Goal: Task Accomplishment & Management: Complete application form

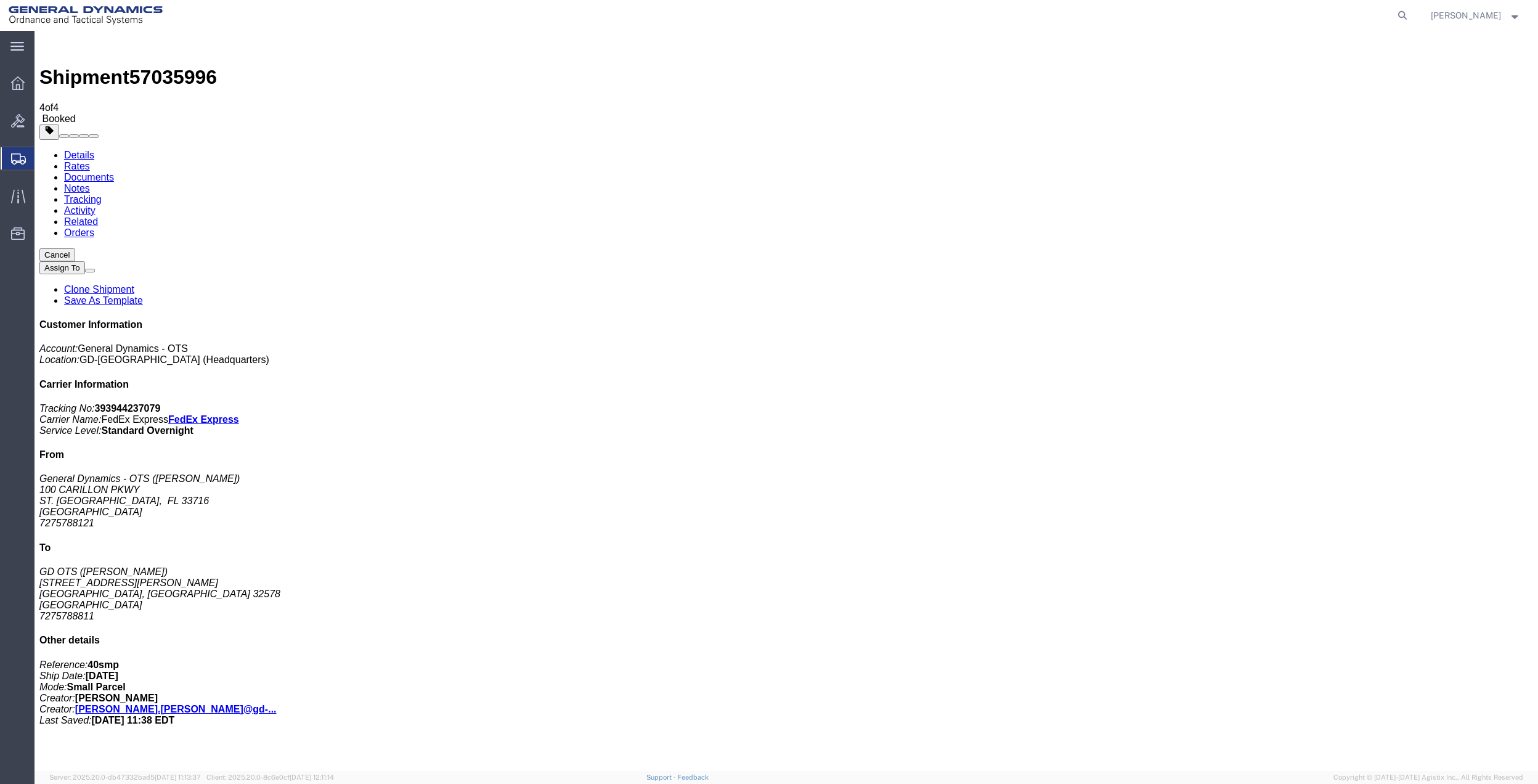
click at [0, 0] on span "Create Shipment" at bounding box center [0, 0] width 0 height 0
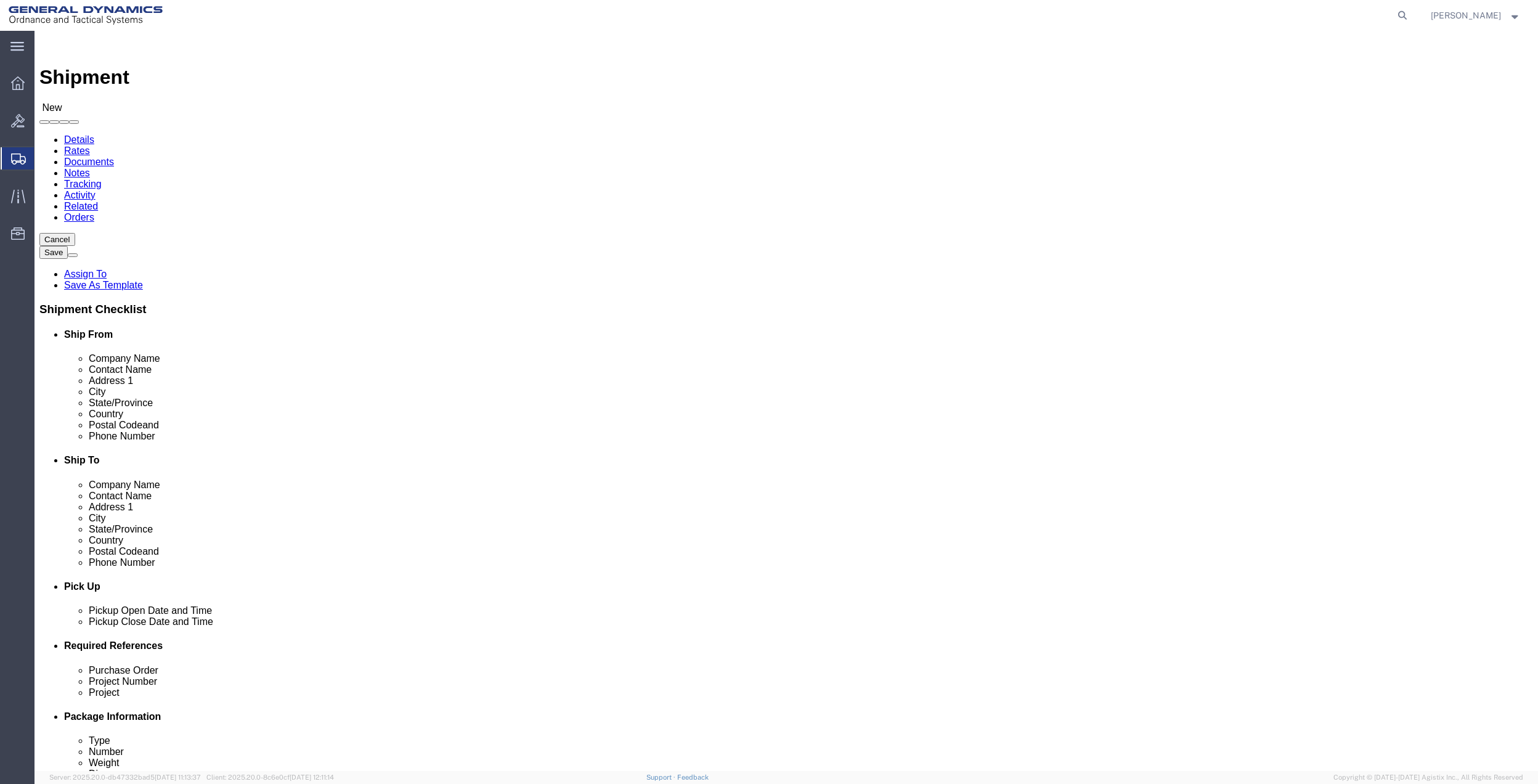
click input "text"
type input "[PERSON_NAME]"
drag, startPoint x: 275, startPoint y: 278, endPoint x: 384, endPoint y: 288, distance: 109.5
click p "- General Dynamics - OTS - ([PERSON_NAME]) 100 CARILLON, [GEOGRAPHIC_DATA], [GE…"
select select "FL"
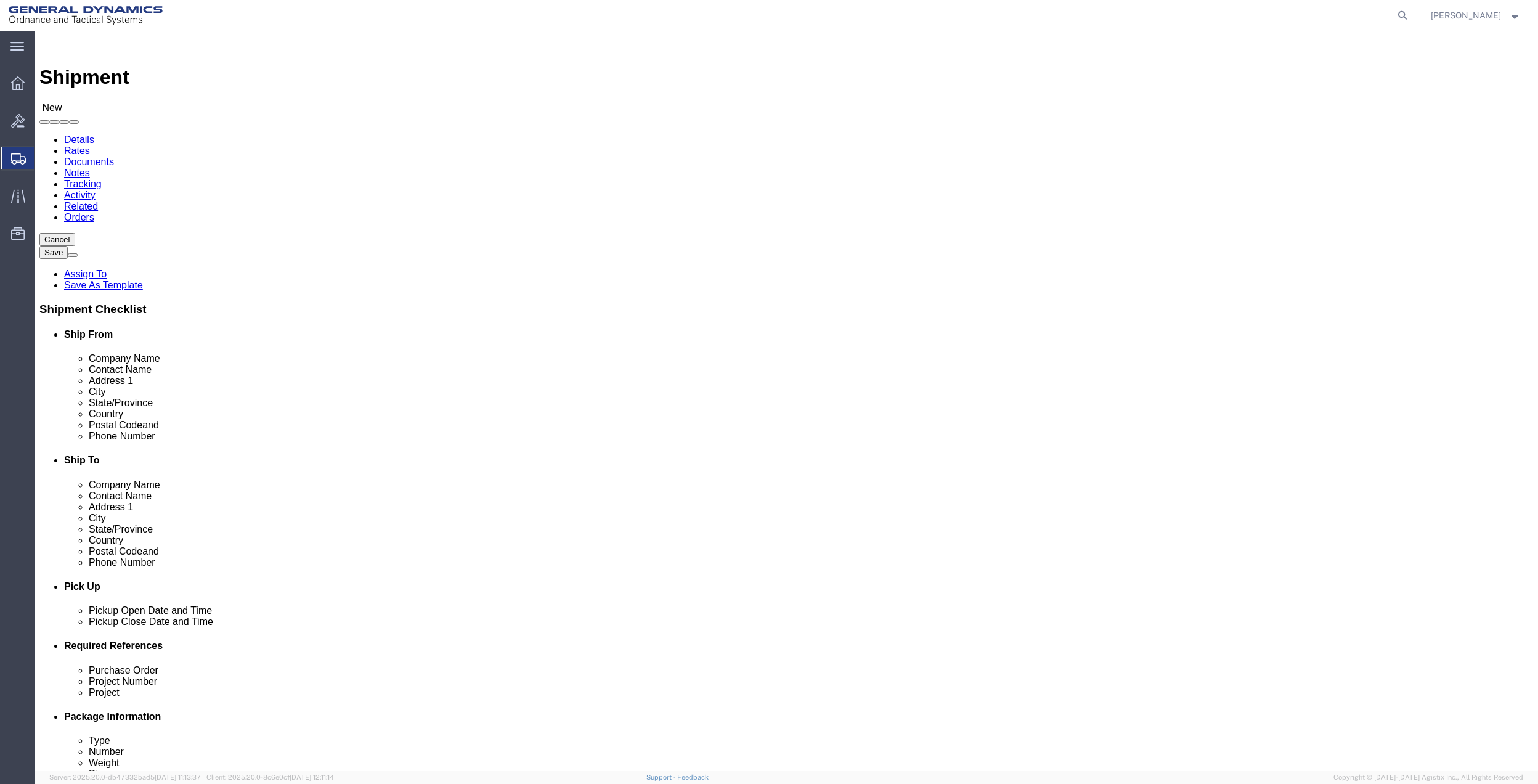
type input "[PERSON_NAME]"
click input "text"
type input "100 CARILLON PKWY"
click input "text"
type input "[PERSON_NAME]"
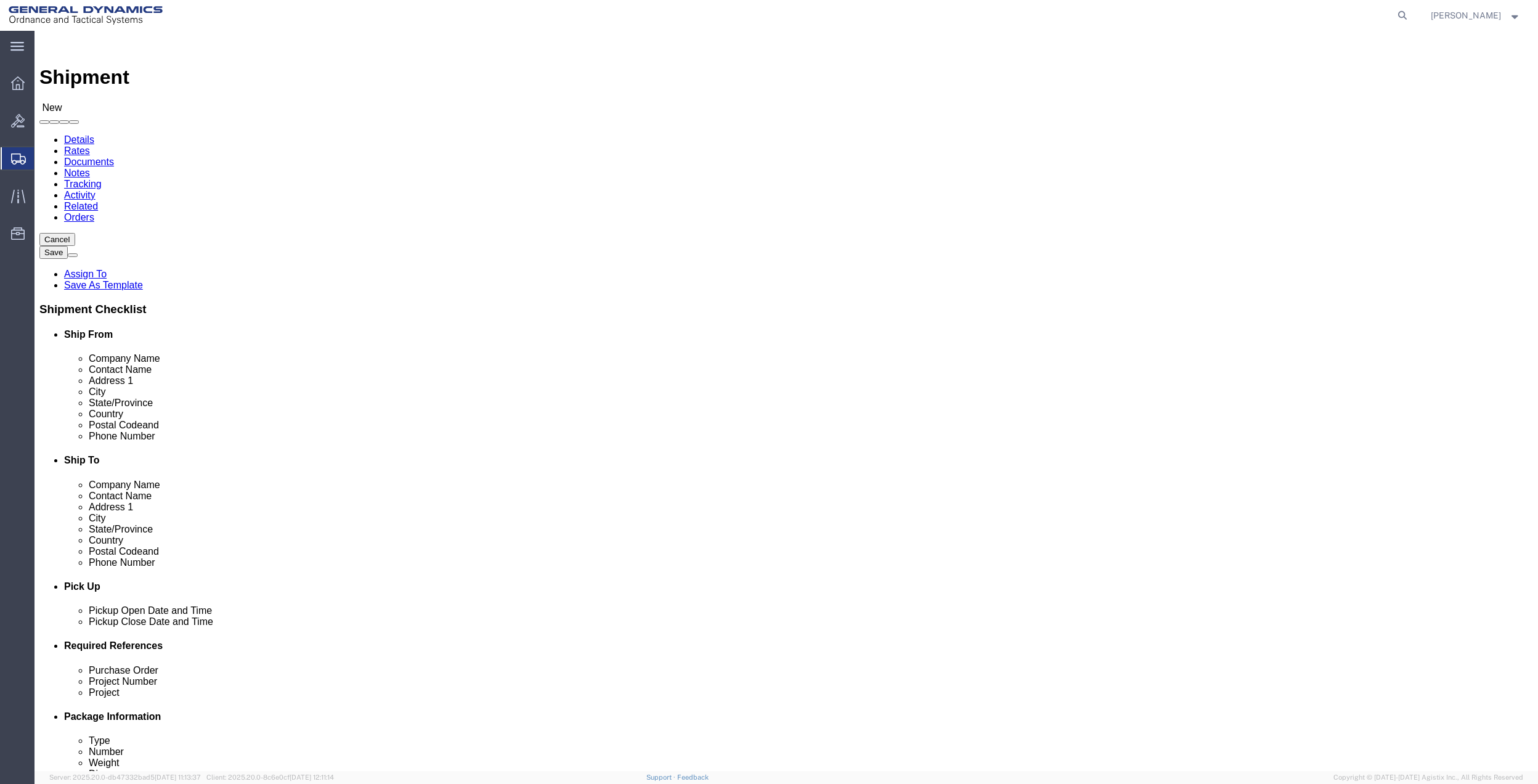
click p "- [PERSON_NAME] - ([PERSON_NAME]) [STREET_ADDRESS]"
select select "FL"
click input "[PERSON_NAME]"
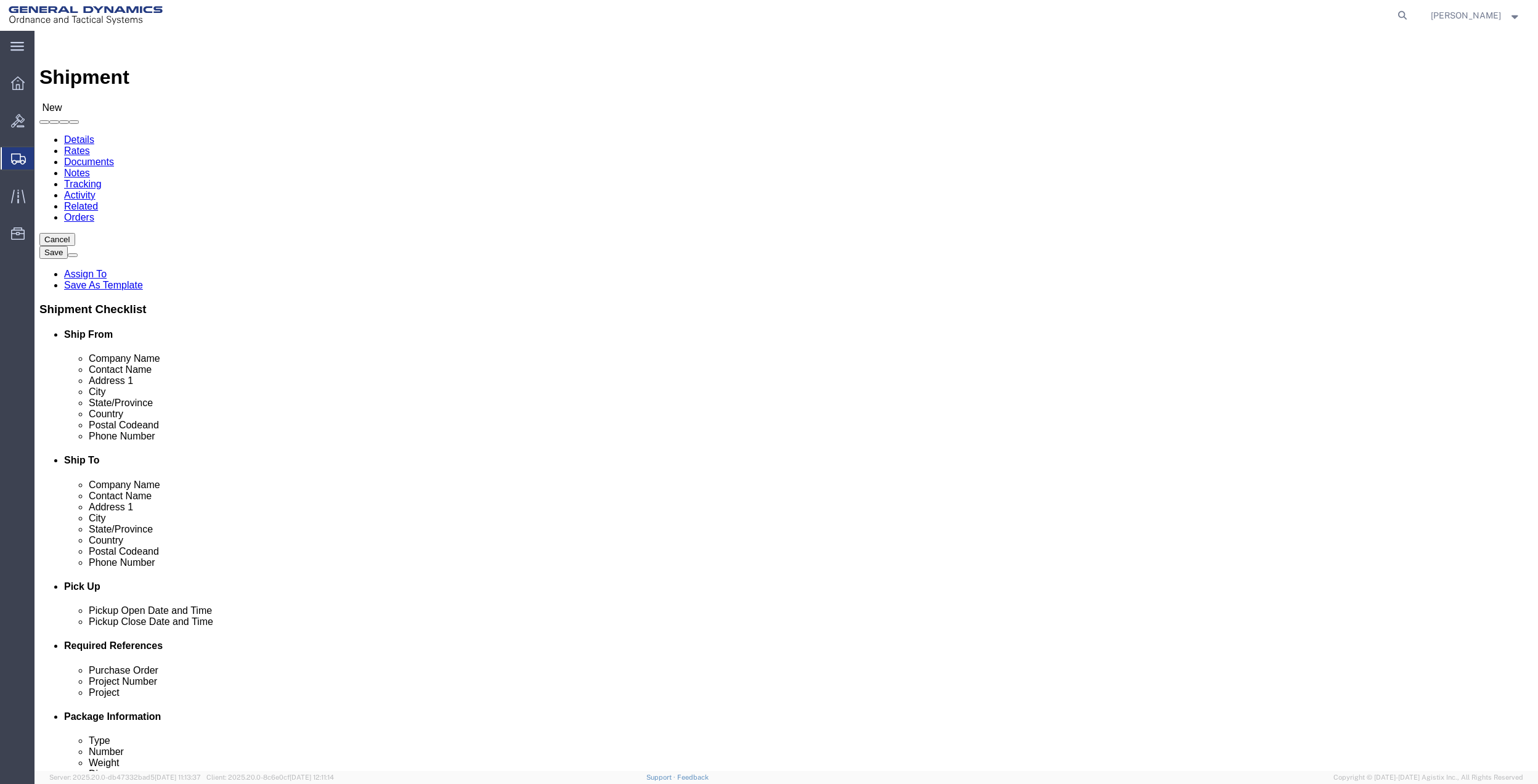
type input "[PERSON_NAME]"
click input "text"
type input "[PERSON_NAME]"
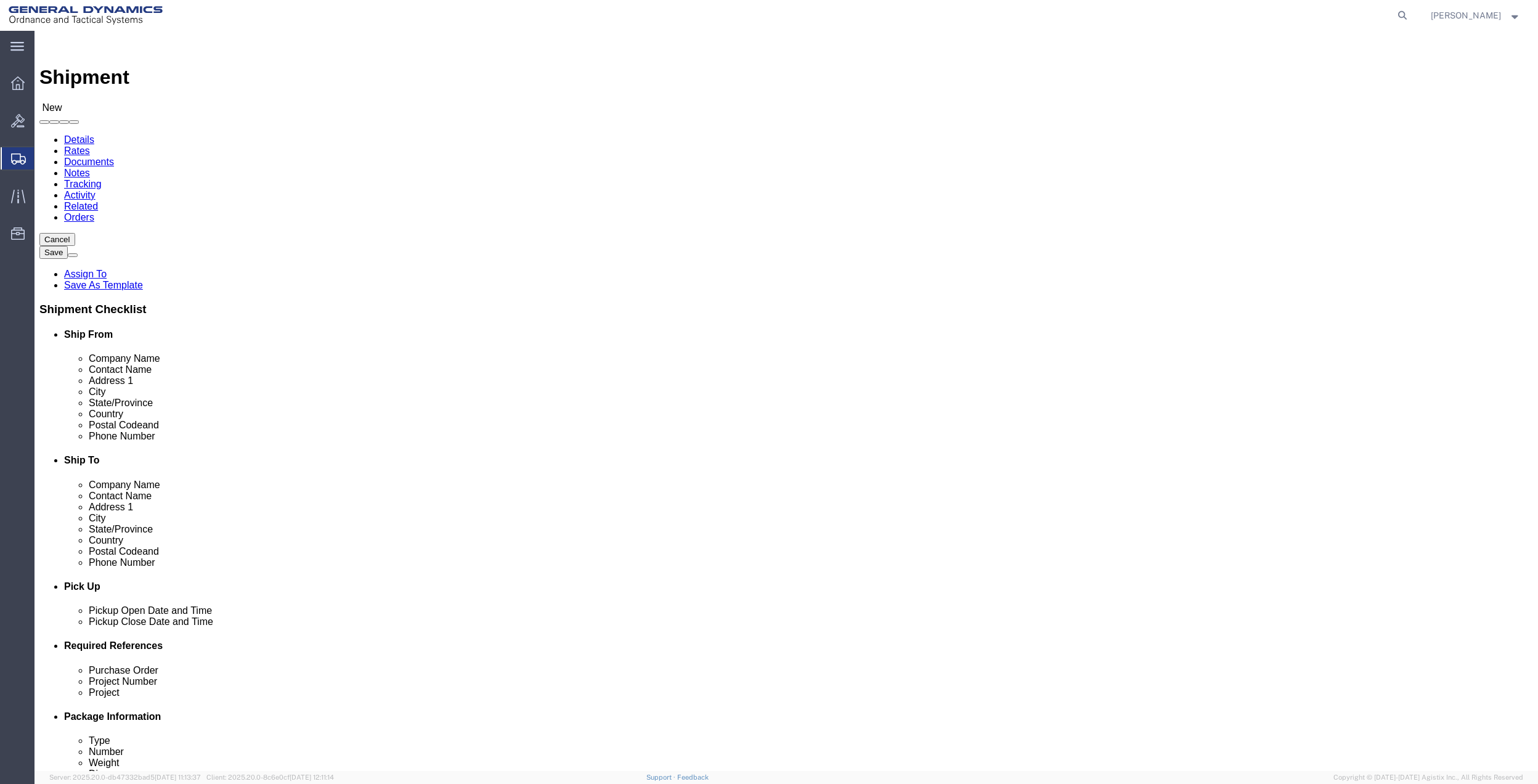
click p "- LANCASTER PACKING, INC. - ([PERSON_NAME]) [STREET_ADDRESS]"
select select "MA"
type input "[PERSON_NAME]"
click input "[PERSON_NAME]"
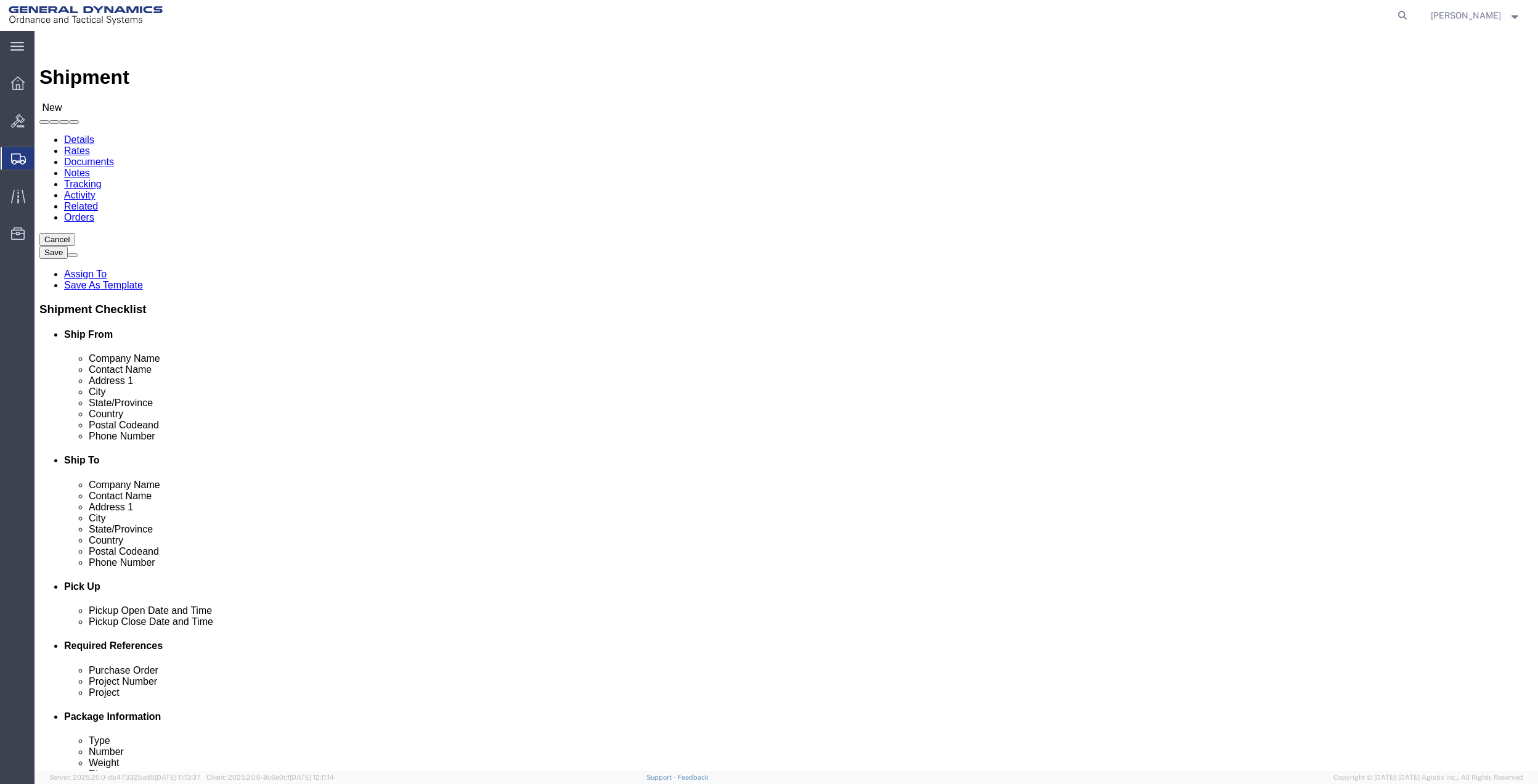
click input "[PERSON_NAME]"
paste input "[PERSON_NAME]"
type input "[PERSON_NAME]"
click input "text"
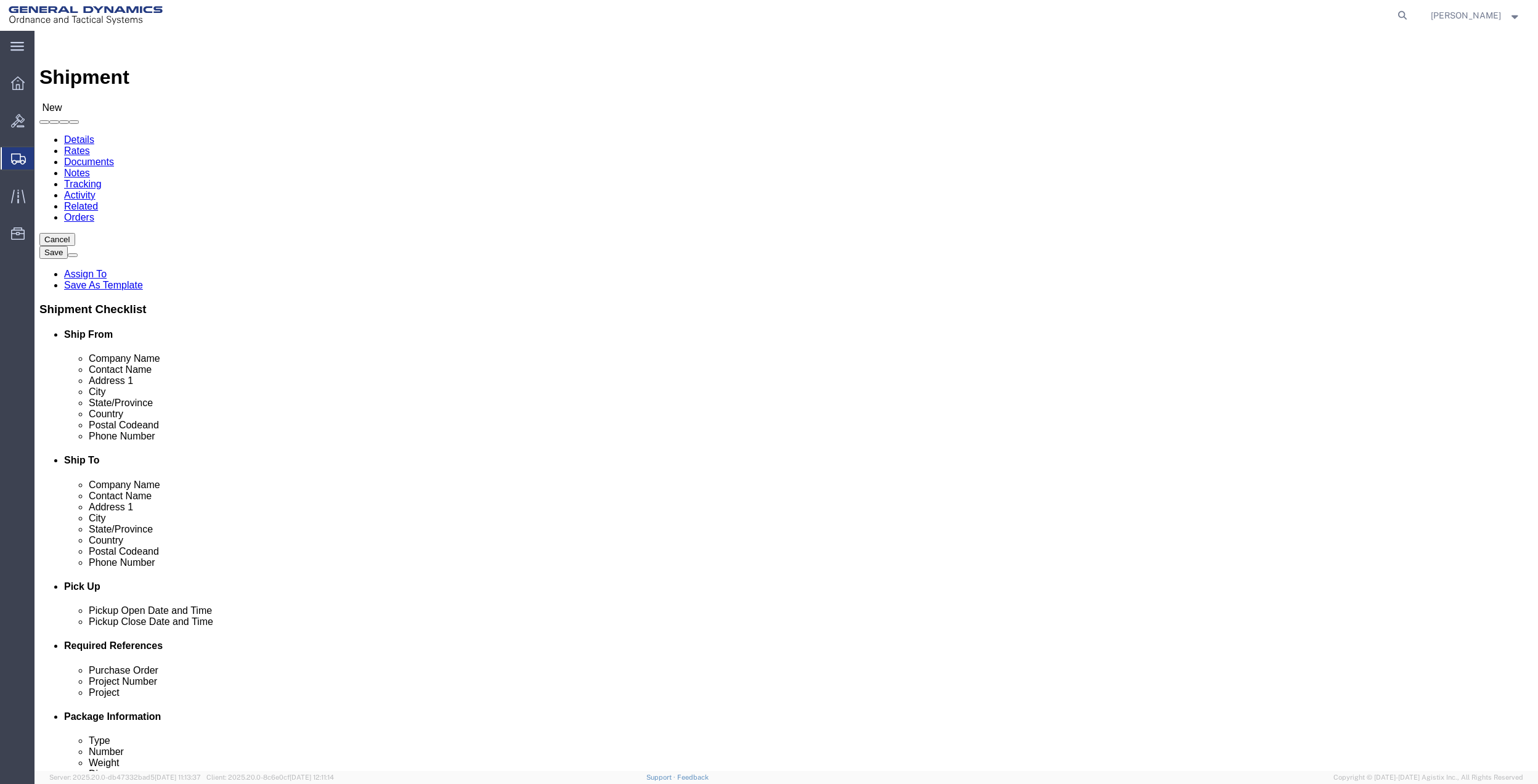
click input "text"
paste input "[PERSON_NAME]"
type input "[PERSON_NAME]"
click input "text"
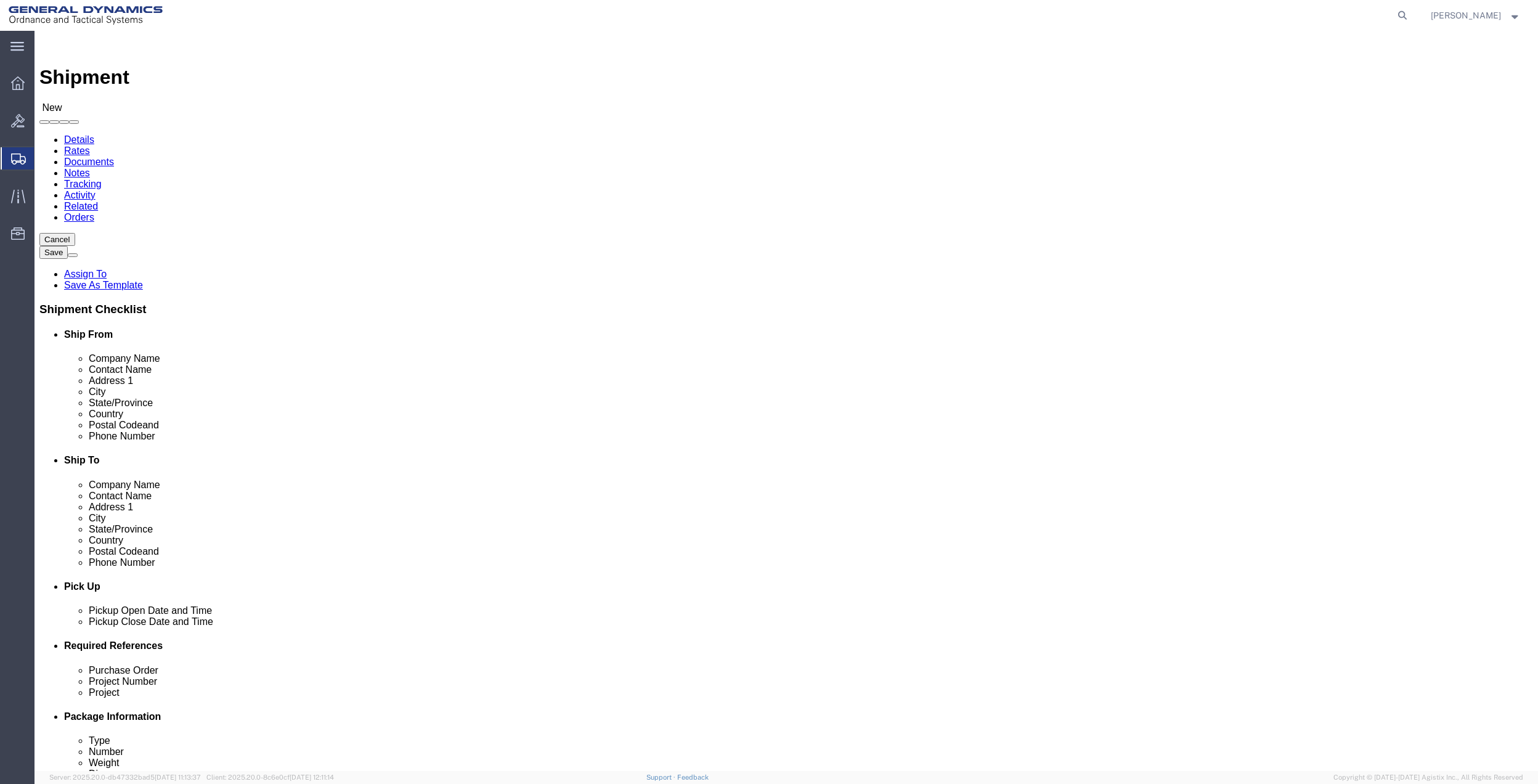
click input "text"
type input "[STREET_ADDRESS]"
type input "F"
type input "FL"
select select "FL"
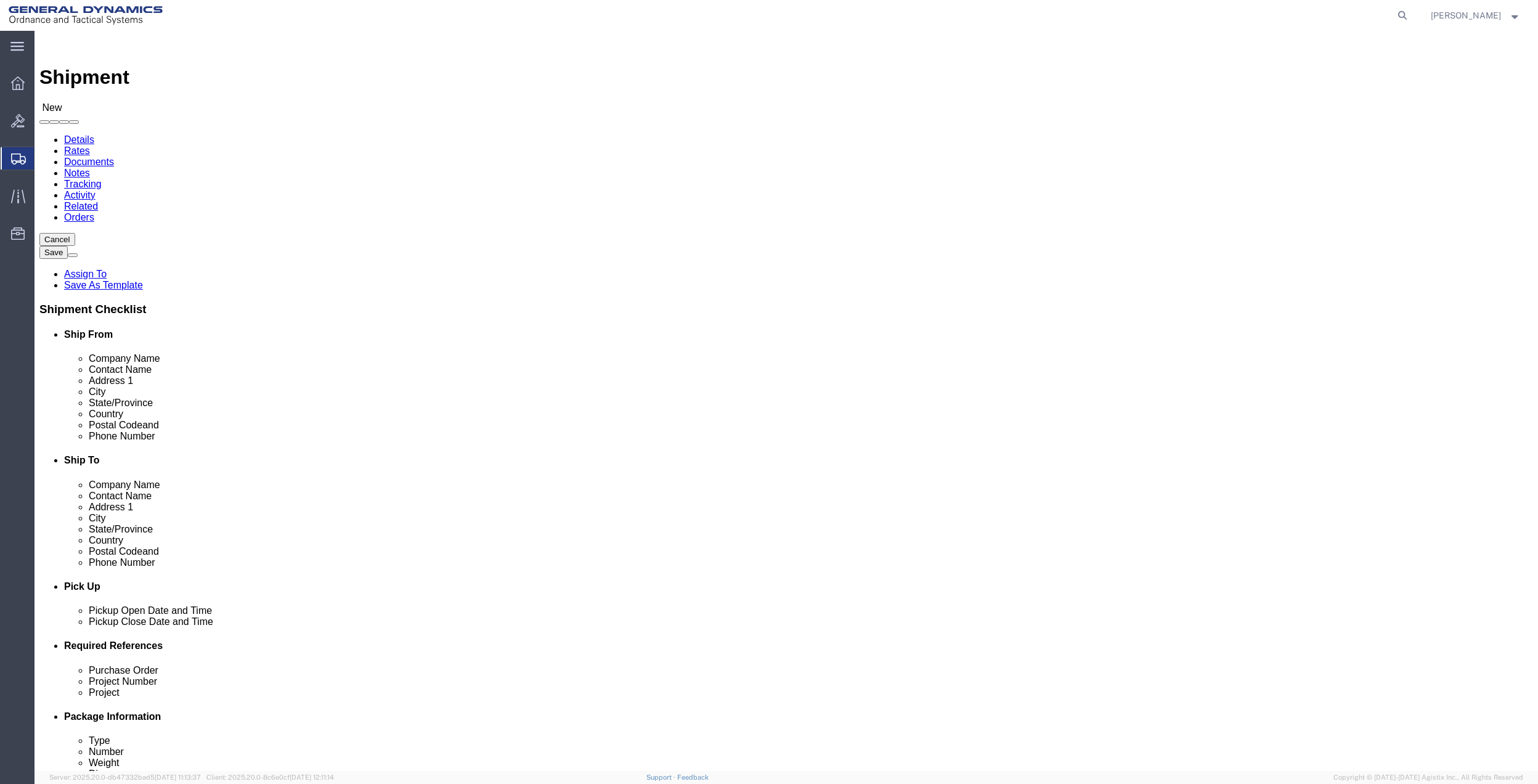
type input "34669"
click span
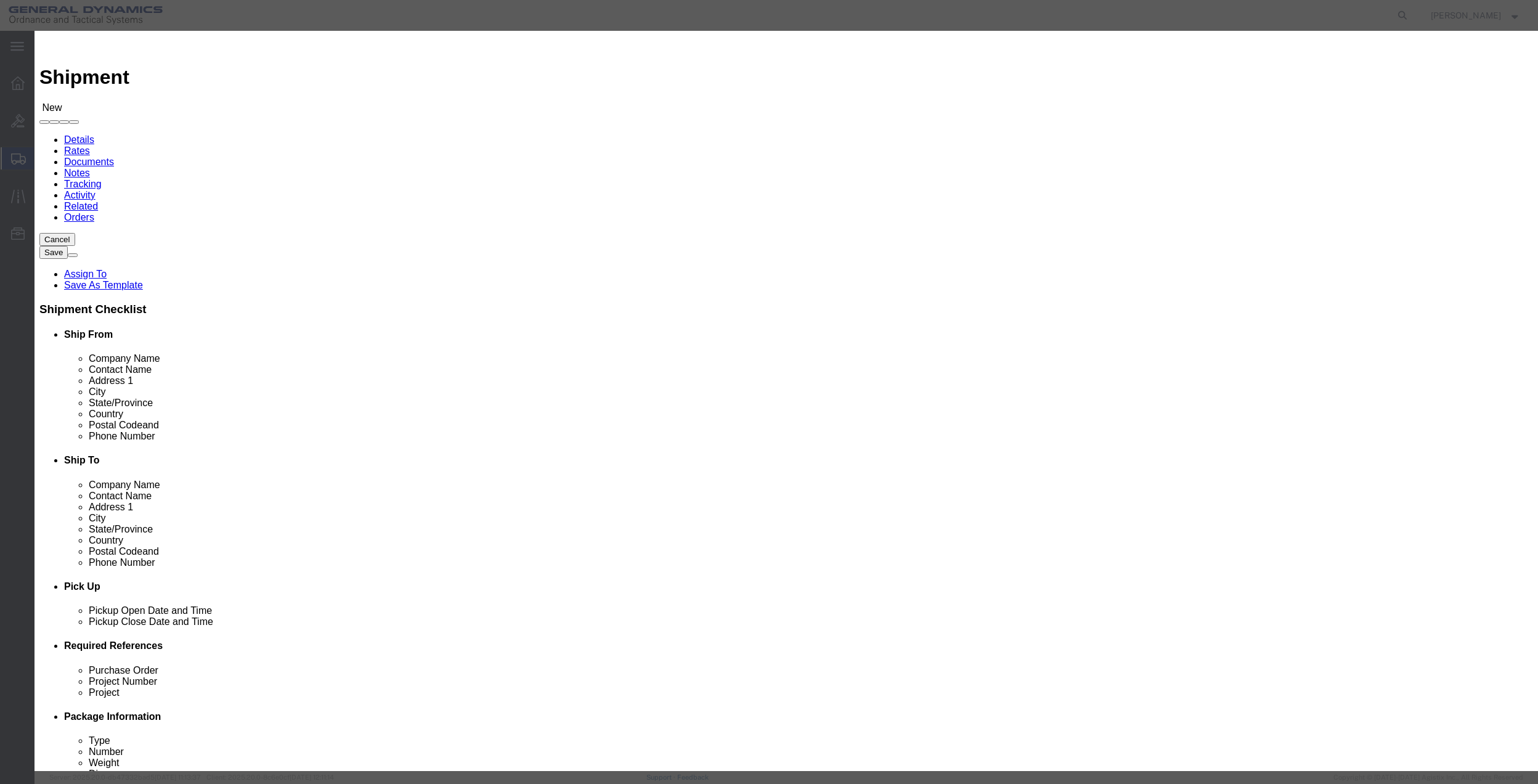
click input "checkbox"
checkbox input "true"
click button "Save"
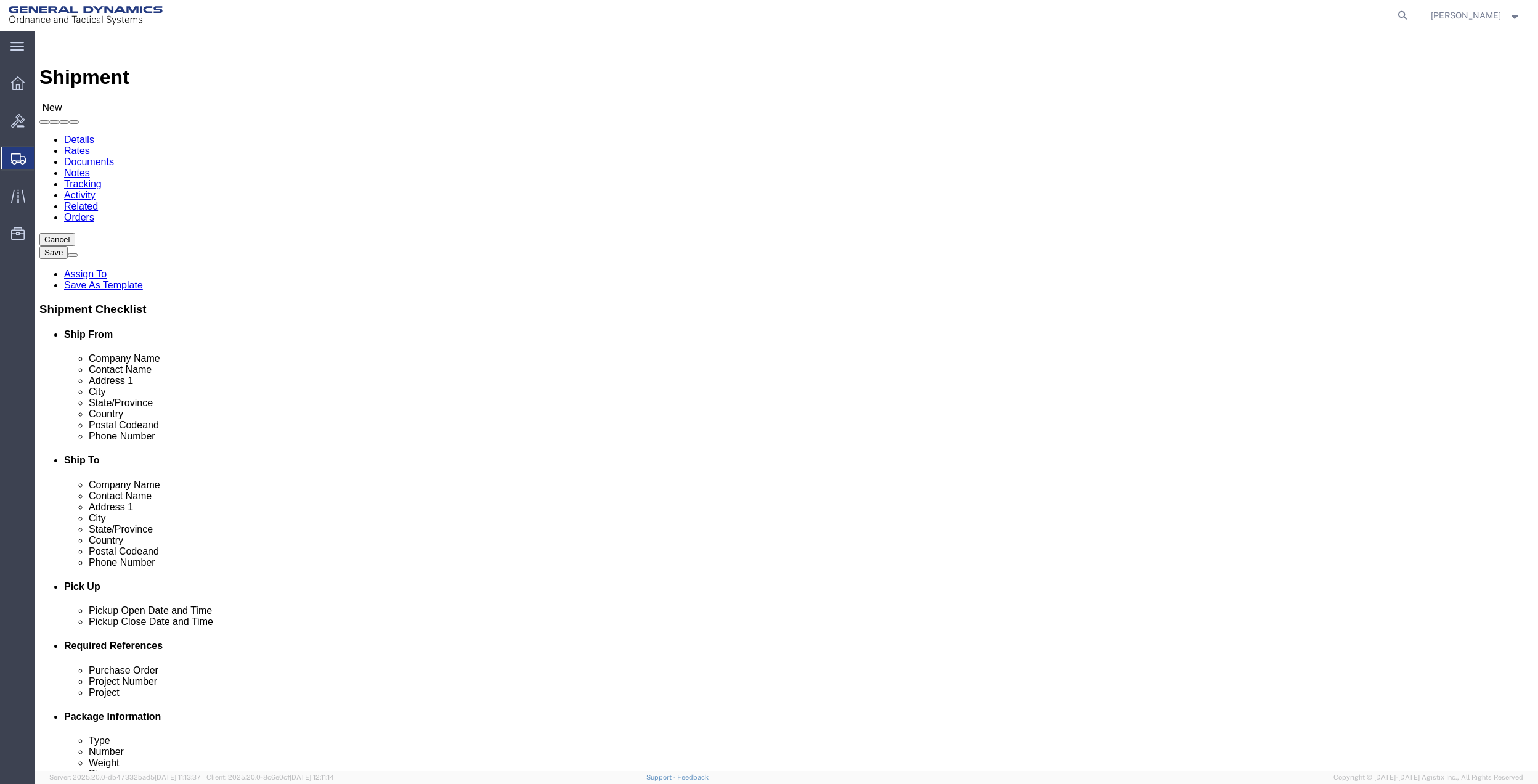
scroll to position [321, 0]
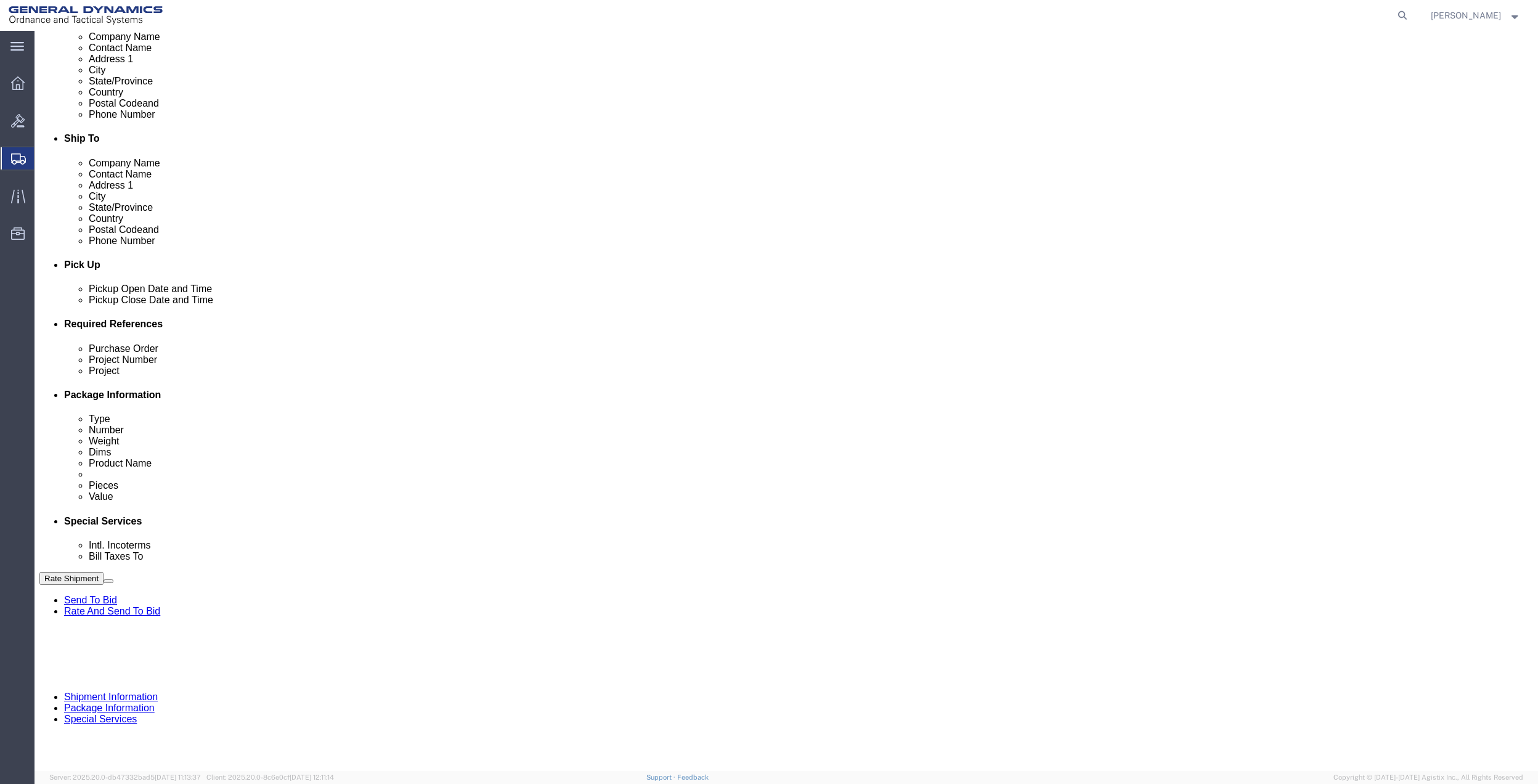
click button "Add reference"
click input "text"
click input "941"
type input "9411"
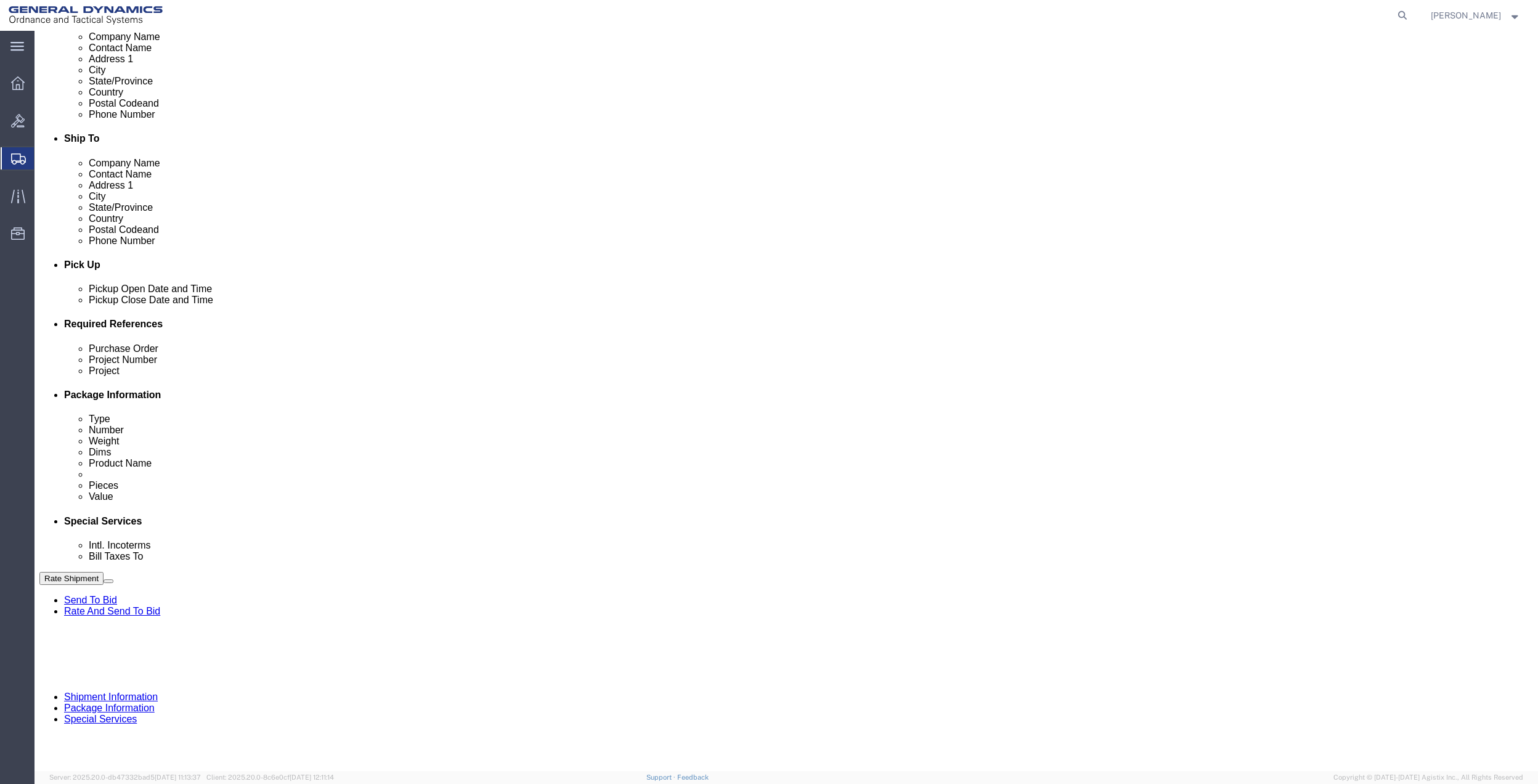
click input "text"
paste input "9411"
type input "9411"
click input "text"
paste input "9411"
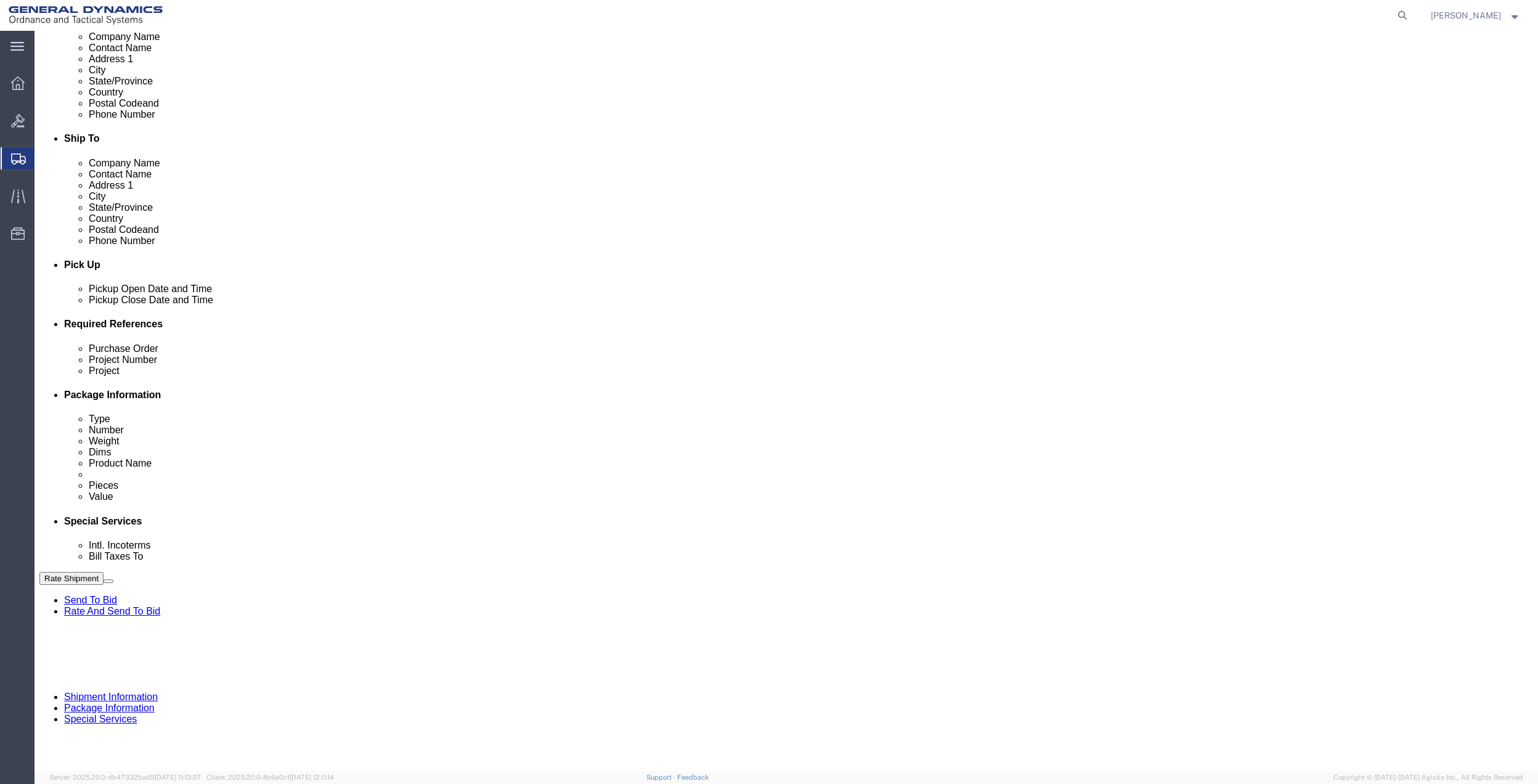
type input "9411"
drag, startPoint x: 307, startPoint y: 464, endPoint x: 220, endPoint y: 455, distance: 87.5
click input "text"
paste input "9411"
type input "9411"
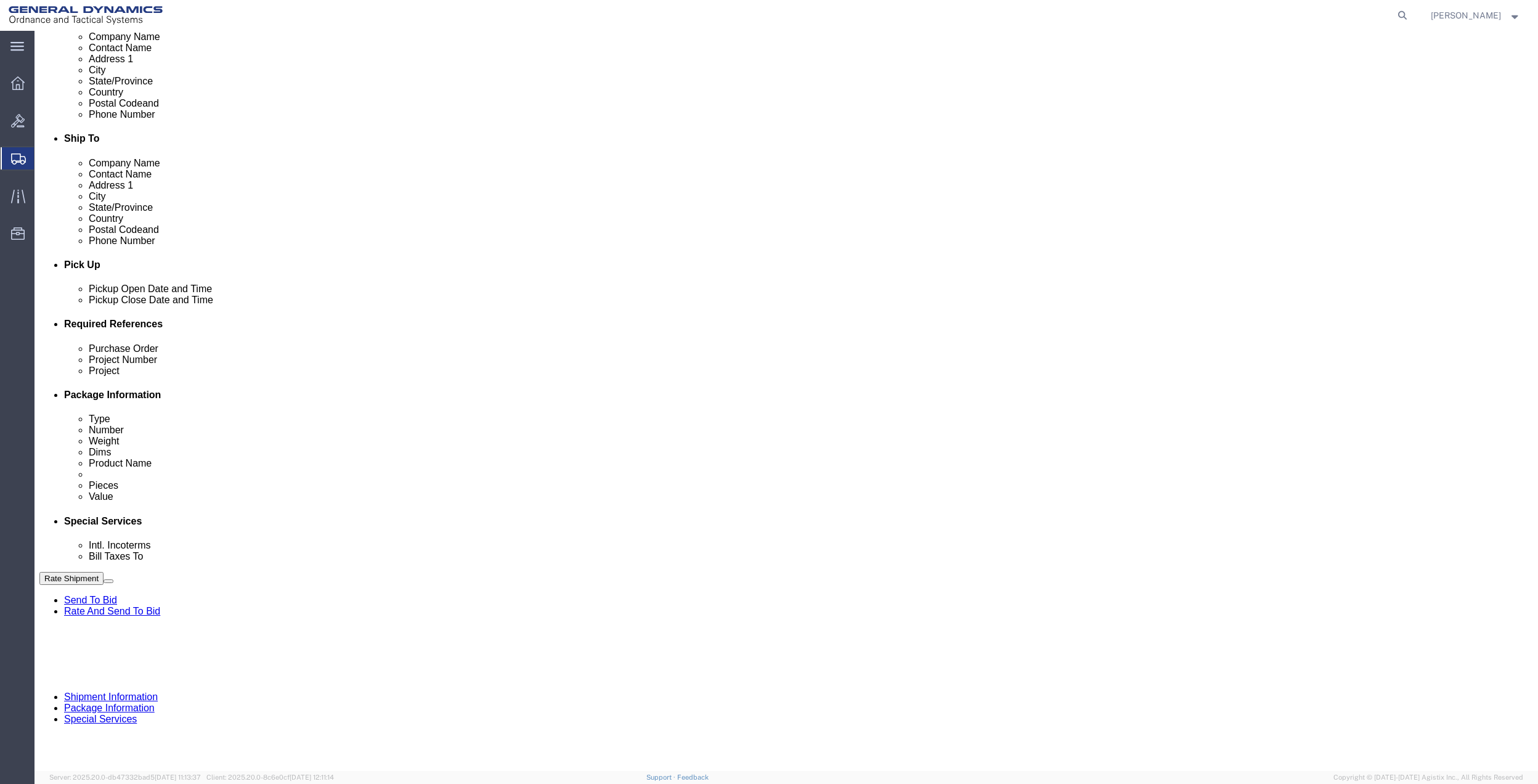
drag, startPoint x: 161, startPoint y: 461, endPoint x: 164, endPoint y: 451, distance: 10.4
click select "Select Account Type Activity ID Airline Appointment Number ASN Batch Request # …"
select select "DEPT"
click select "Select Account Type Activity ID Airline Appointment Number ASN Batch Request # …"
drag, startPoint x: 164, startPoint y: 84, endPoint x: 221, endPoint y: 103, distance: 60.1
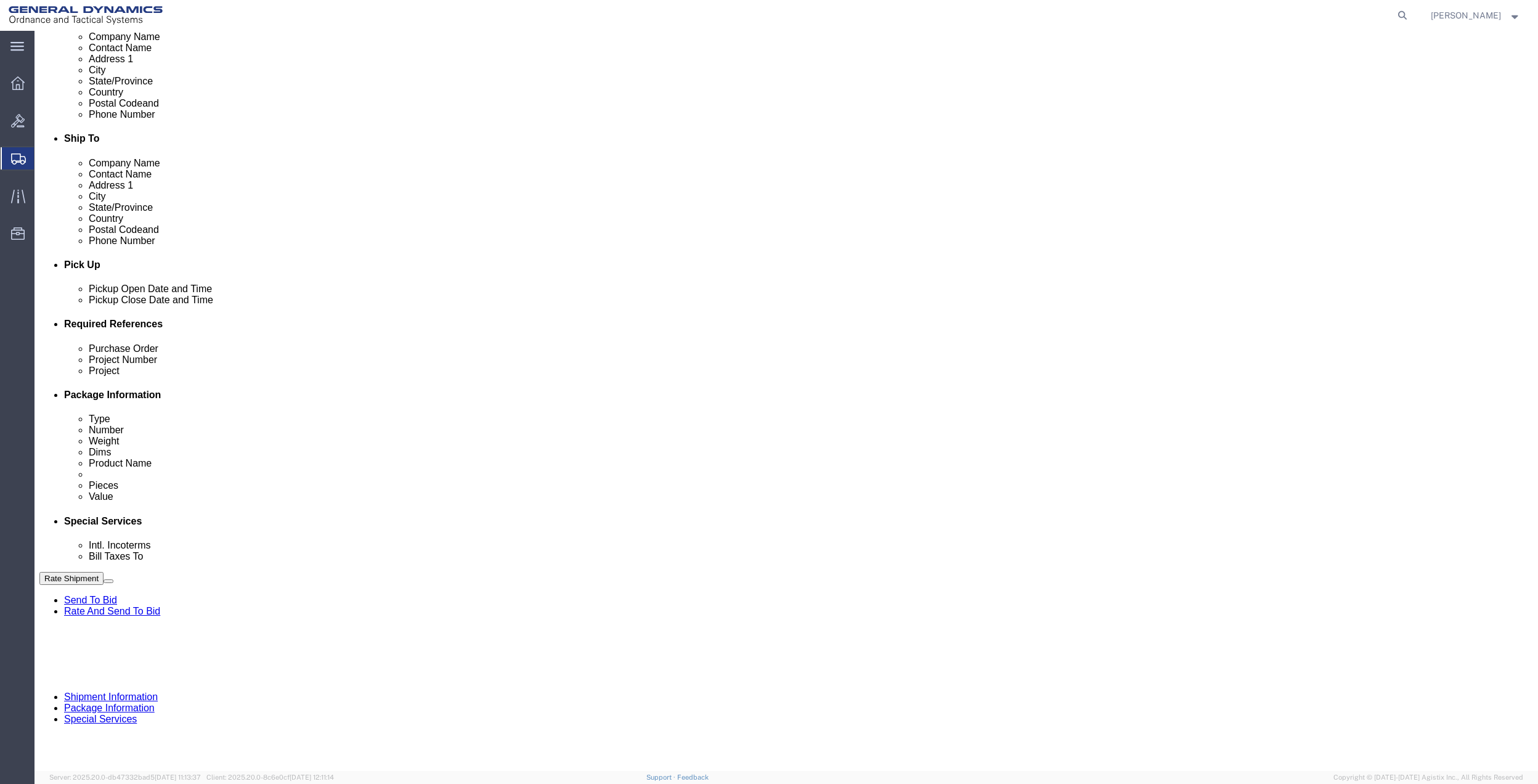
click icon
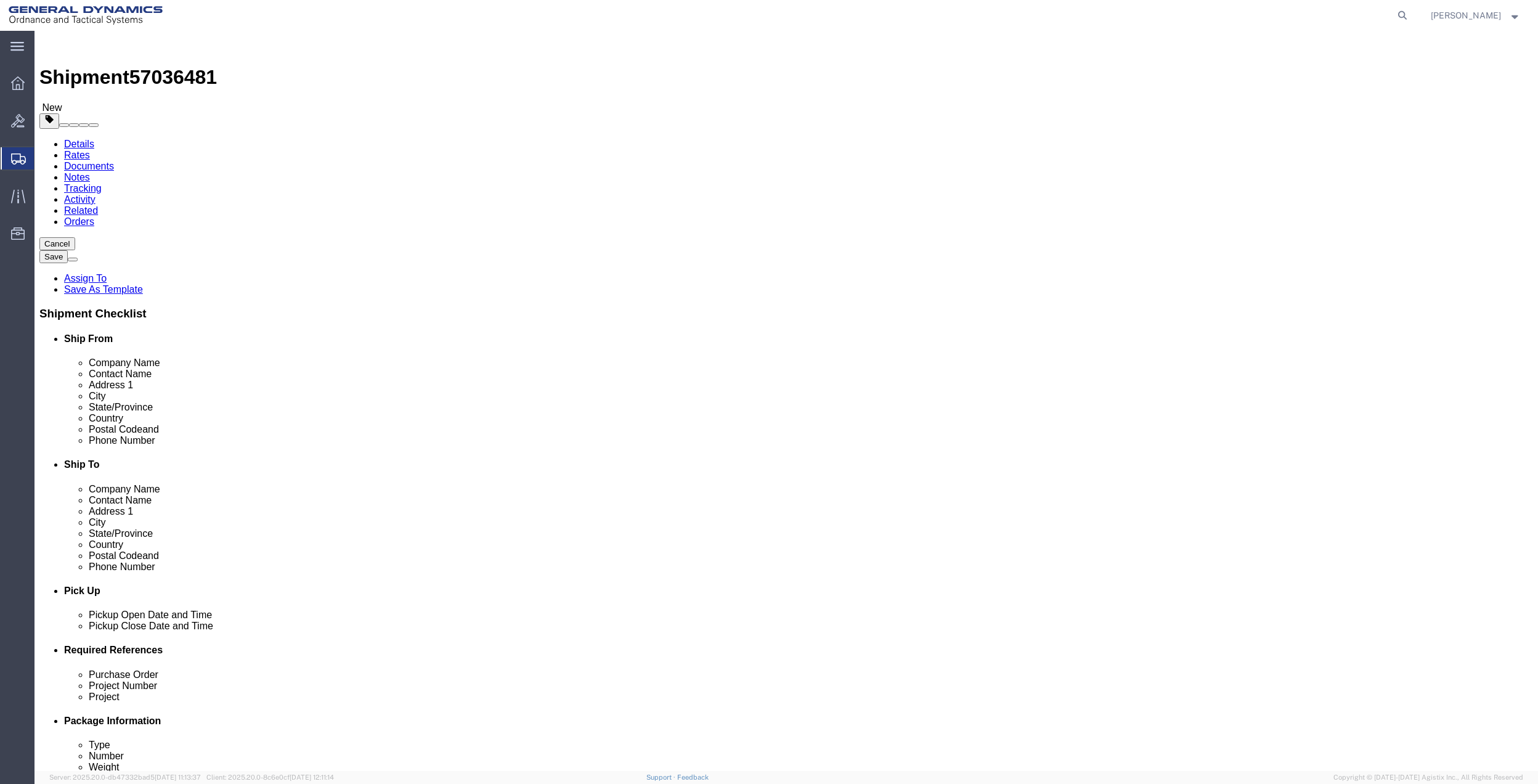
select select "CBOX"
click div "Package Type Select Bale(s) Basket(s) Bolt(s) Bottle(s) Buckets Bulk Bundle(s) …"
click input "text"
type input "11"
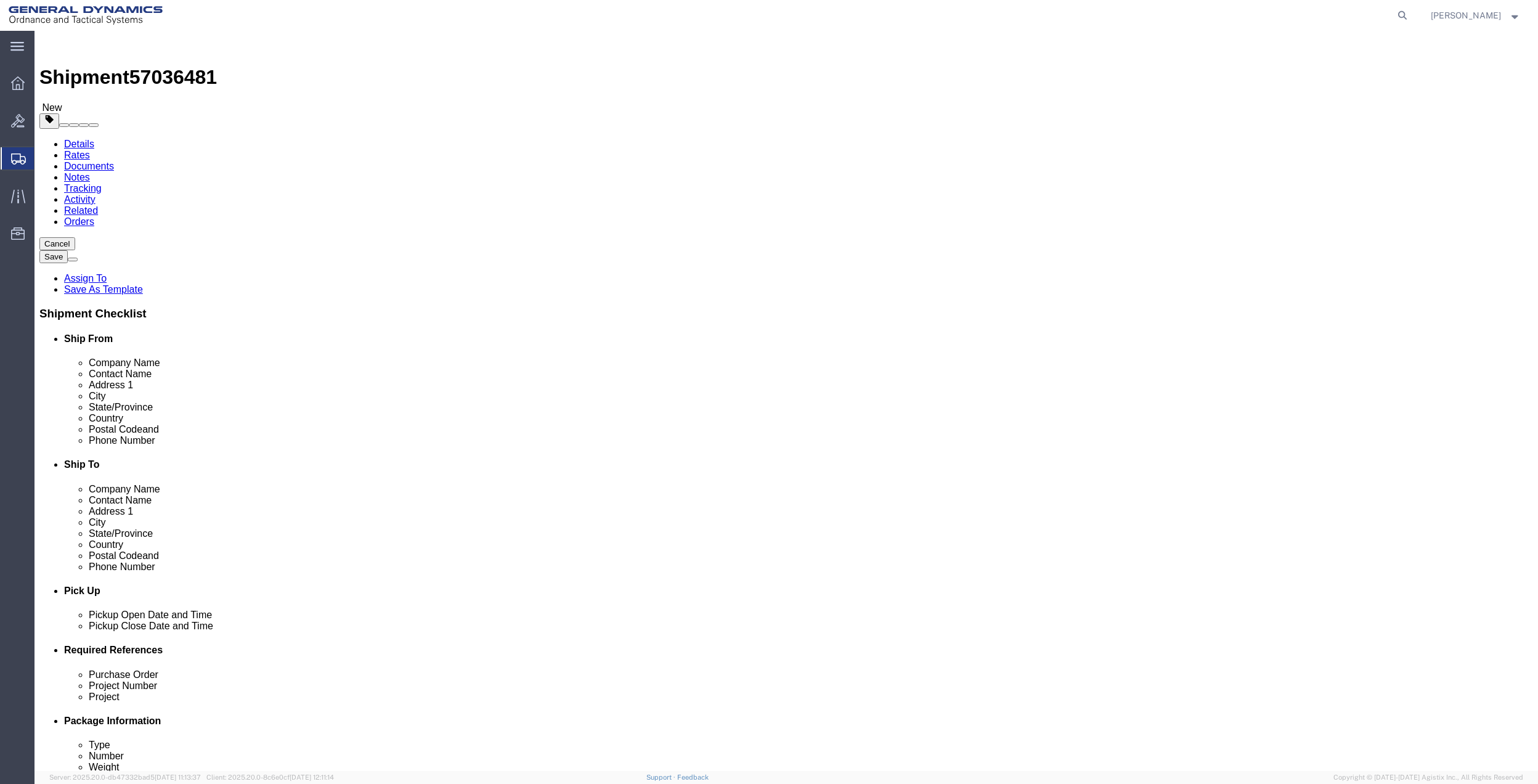
click input "text"
type input "3"
type input "5.5"
click link "Add Content"
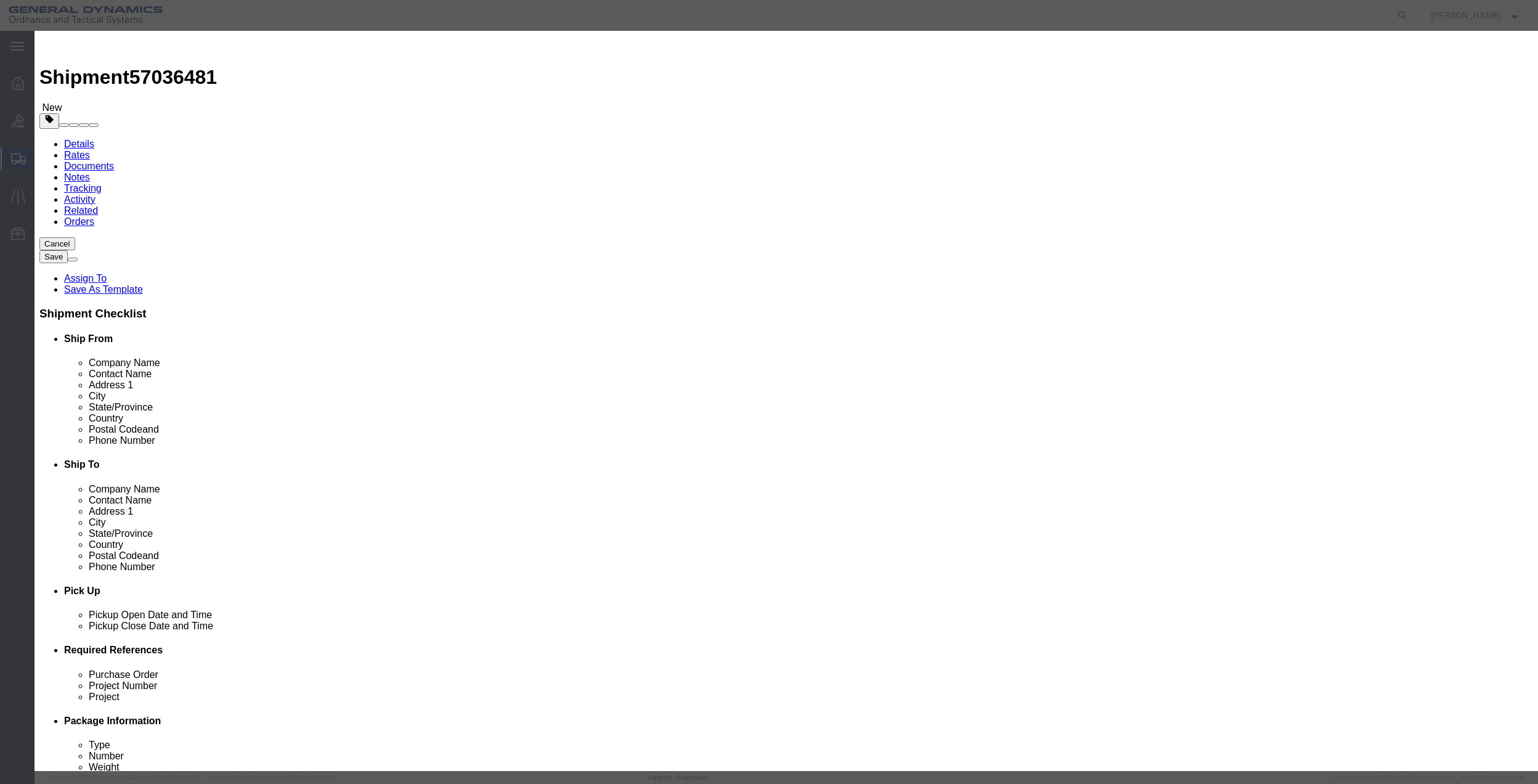
drag, startPoint x: 592, startPoint y: 90, endPoint x: 592, endPoint y: 97, distance: 7.0
click input "text"
type input "misc"
type input "100"
click input "0"
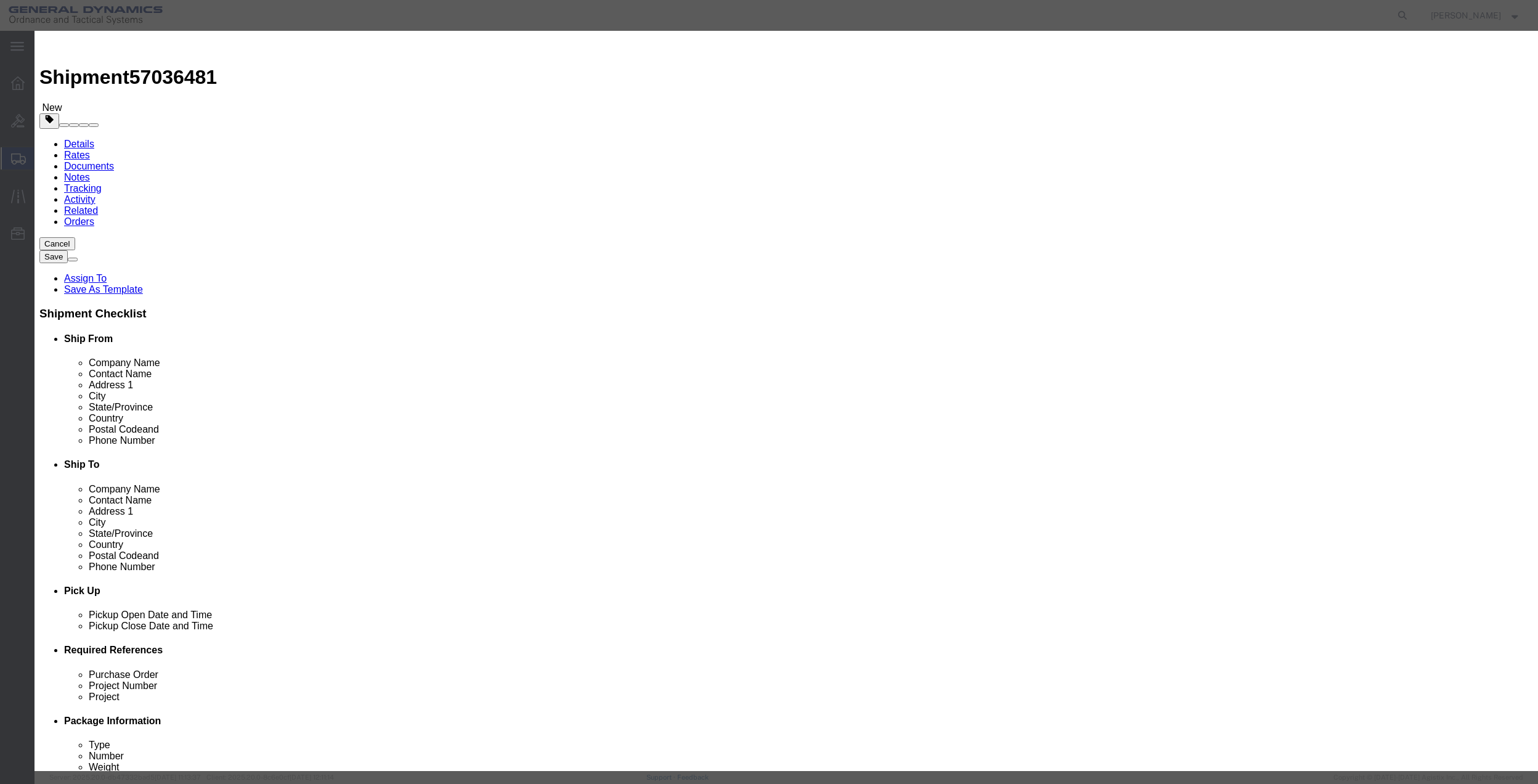
type input "01"
click input "100"
click select "Select 50 55 60 65 70 85 92.5 100 125 175 250 300 400"
select select "70"
click select "Select 50 55 60 65 70 85 92.5 100 125 175 250 300 400"
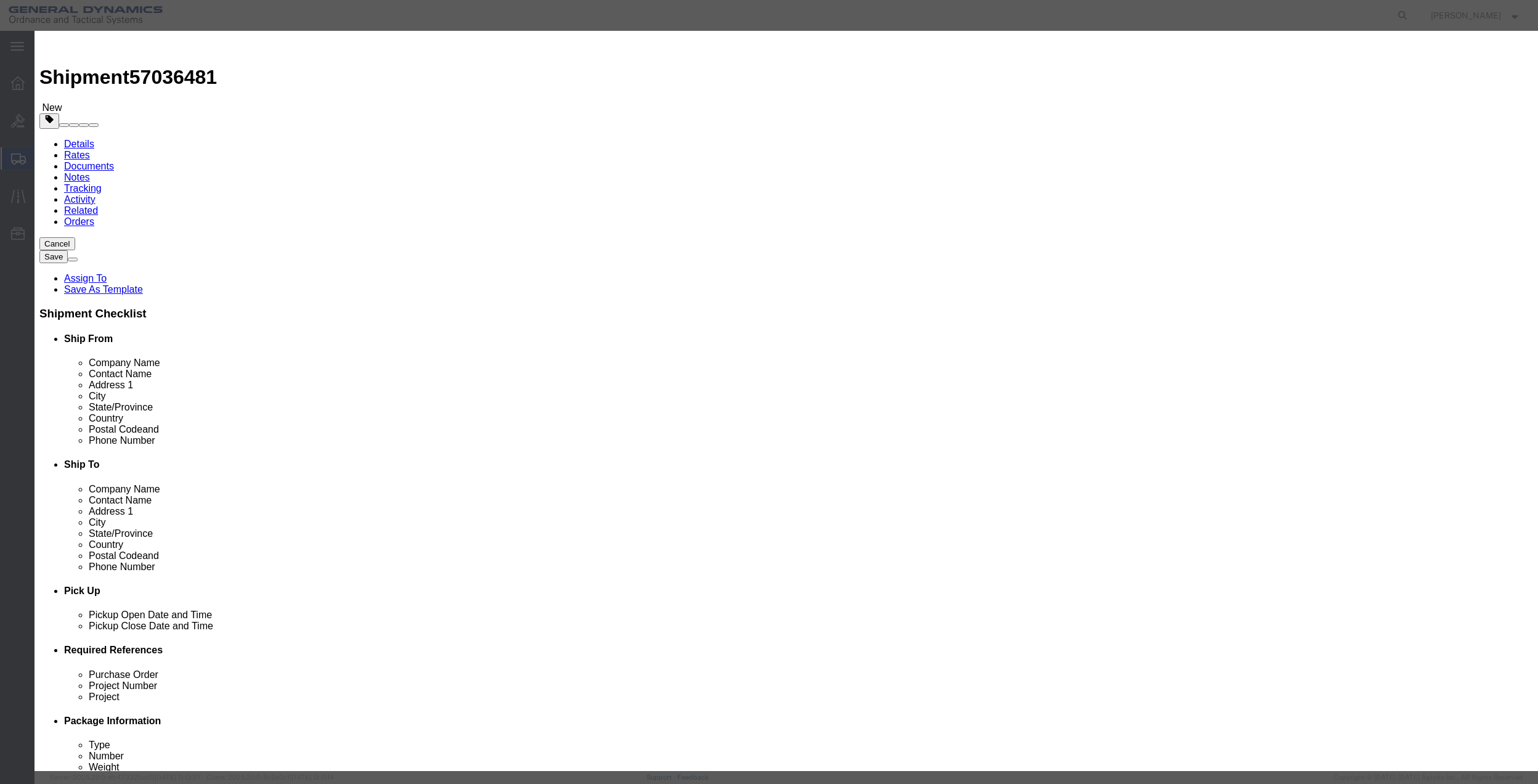
click button "Save & Close"
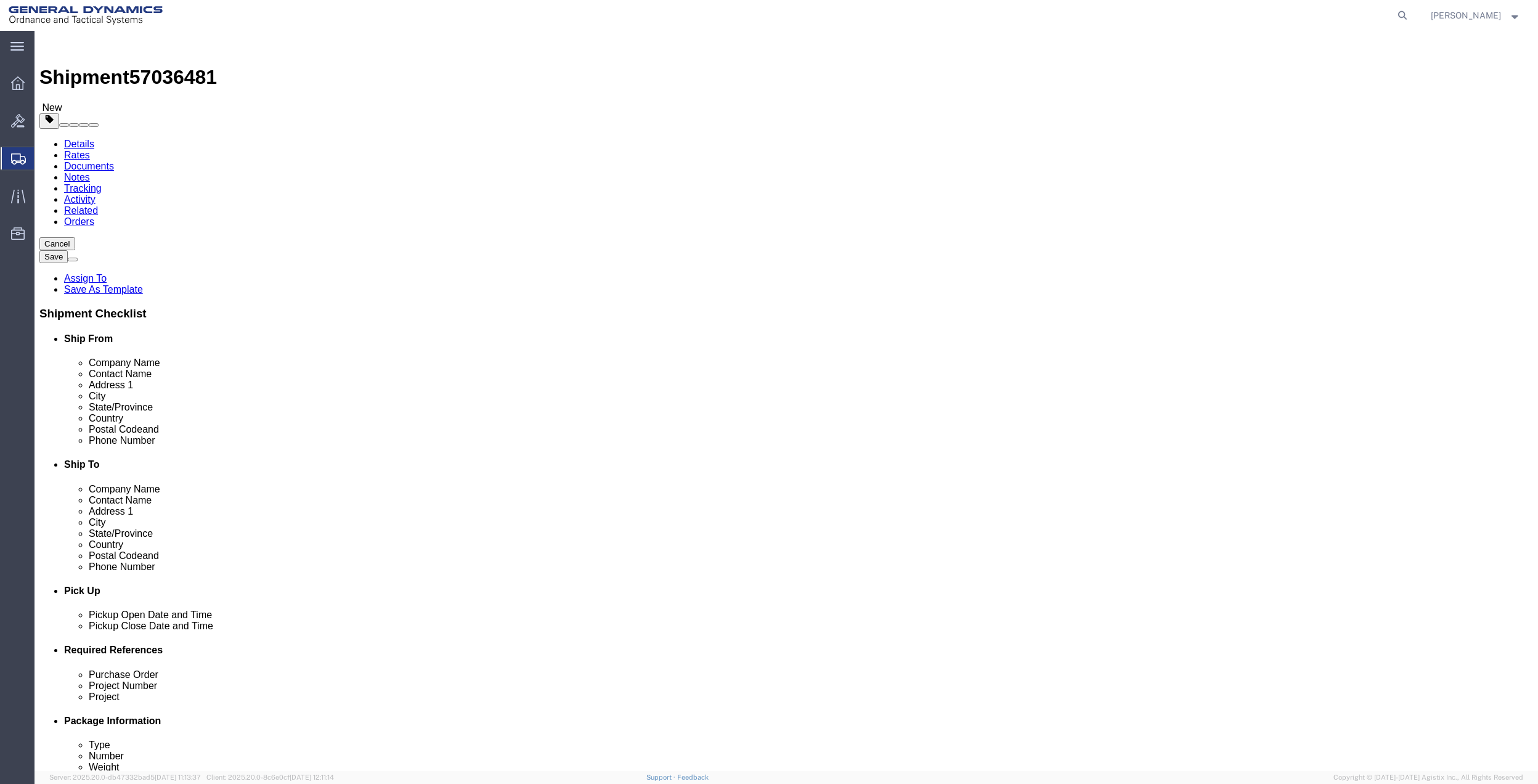
click link "Special Services"
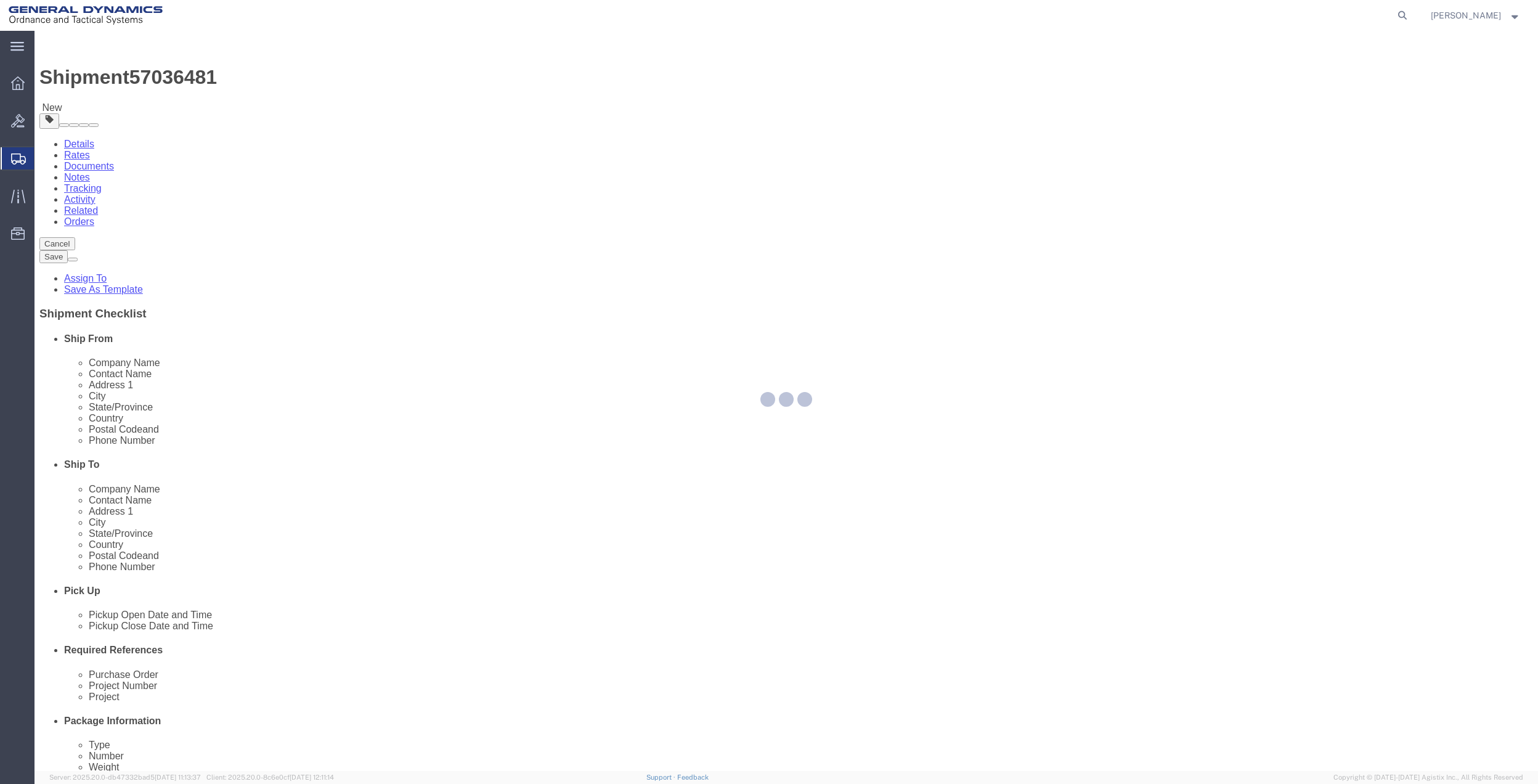
select select
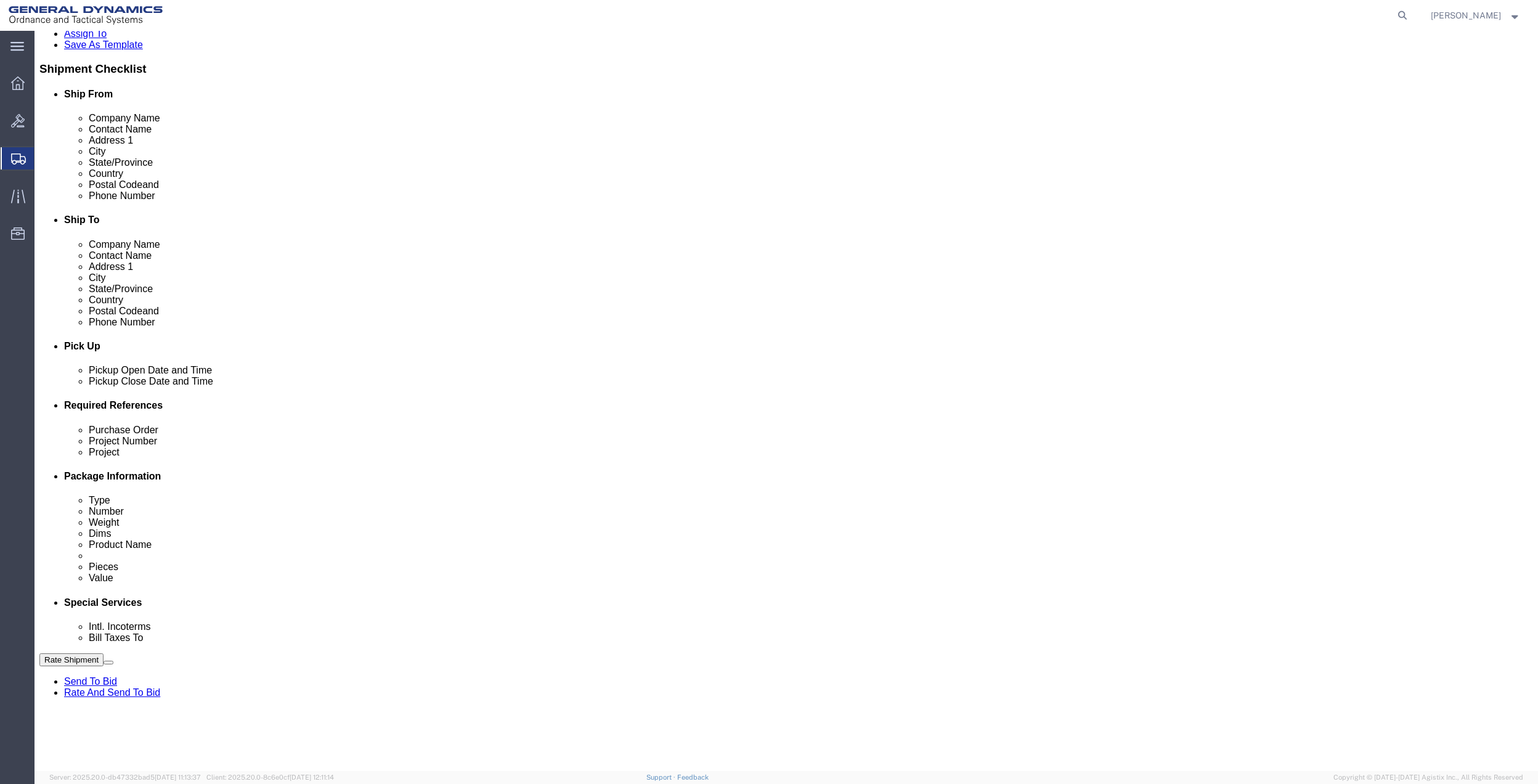
scroll to position [246, 0]
click select "Select Buyer Cost Center Department Operations Number Order Number Sales Person"
select select "DEPARTMENT"
click select "Select Buyer Cost Center Department Operations Number Order Number Sales Person"
click select "Select [GEOGRAPHIC_DATA] [GEOGRAPHIC_DATA] [GEOGRAPHIC_DATA] [GEOGRAPHIC_DATA] …"
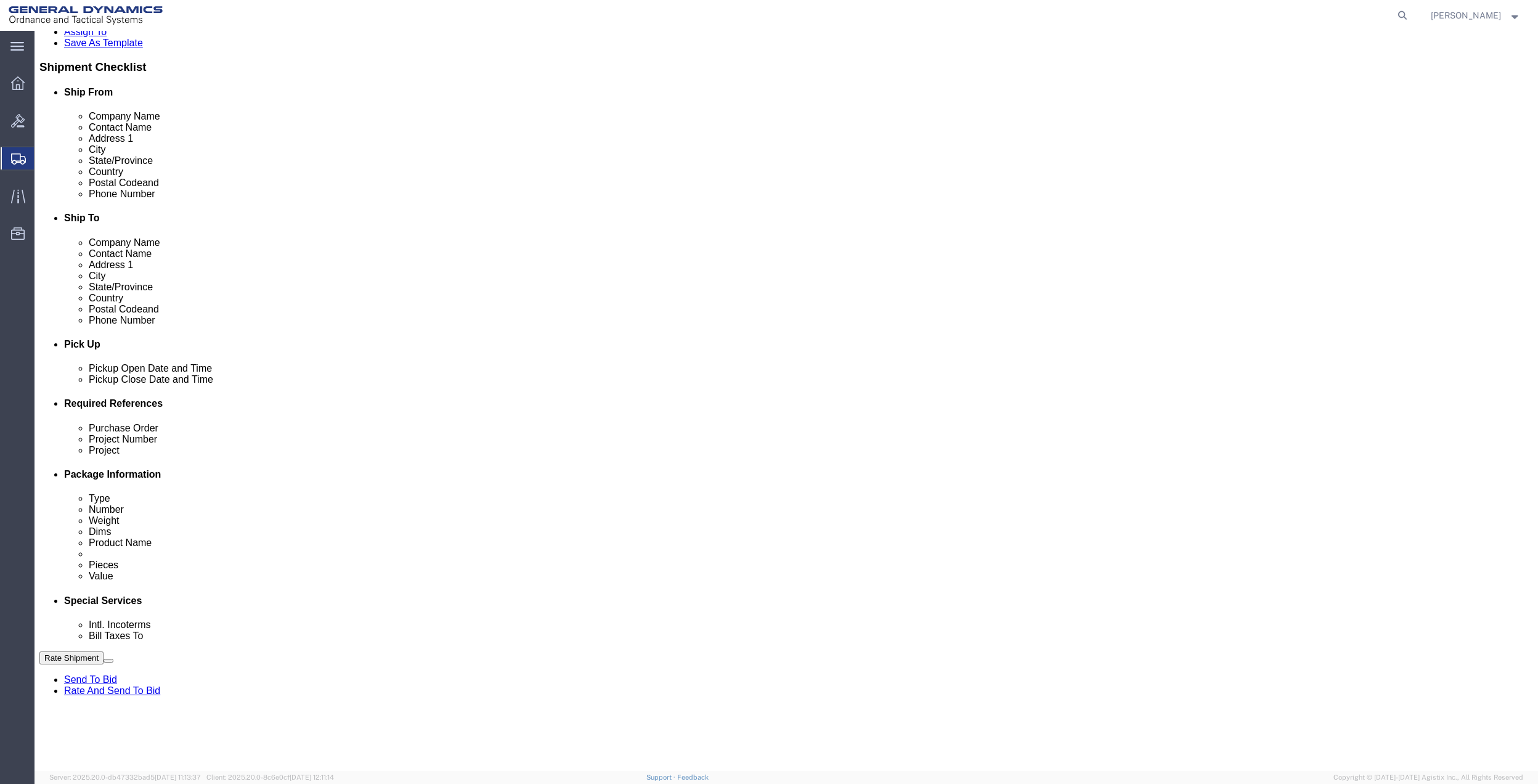
select select "1763983"
click select "Select [GEOGRAPHIC_DATA] [GEOGRAPHIC_DATA] [GEOGRAPHIC_DATA] [GEOGRAPHIC_DATA] …"
click select "Select 10AFM 10GAG 10GAH 10GFL 10GFO 10GIE 10GIS 30MABS St [PERSON_NAME] Program"
select select "214681"
click select "Select 10AFM 10GAG 10GAH 10GFL 10GFO 10GIE 10GIS 30MABS St [PERSON_NAME] Program"
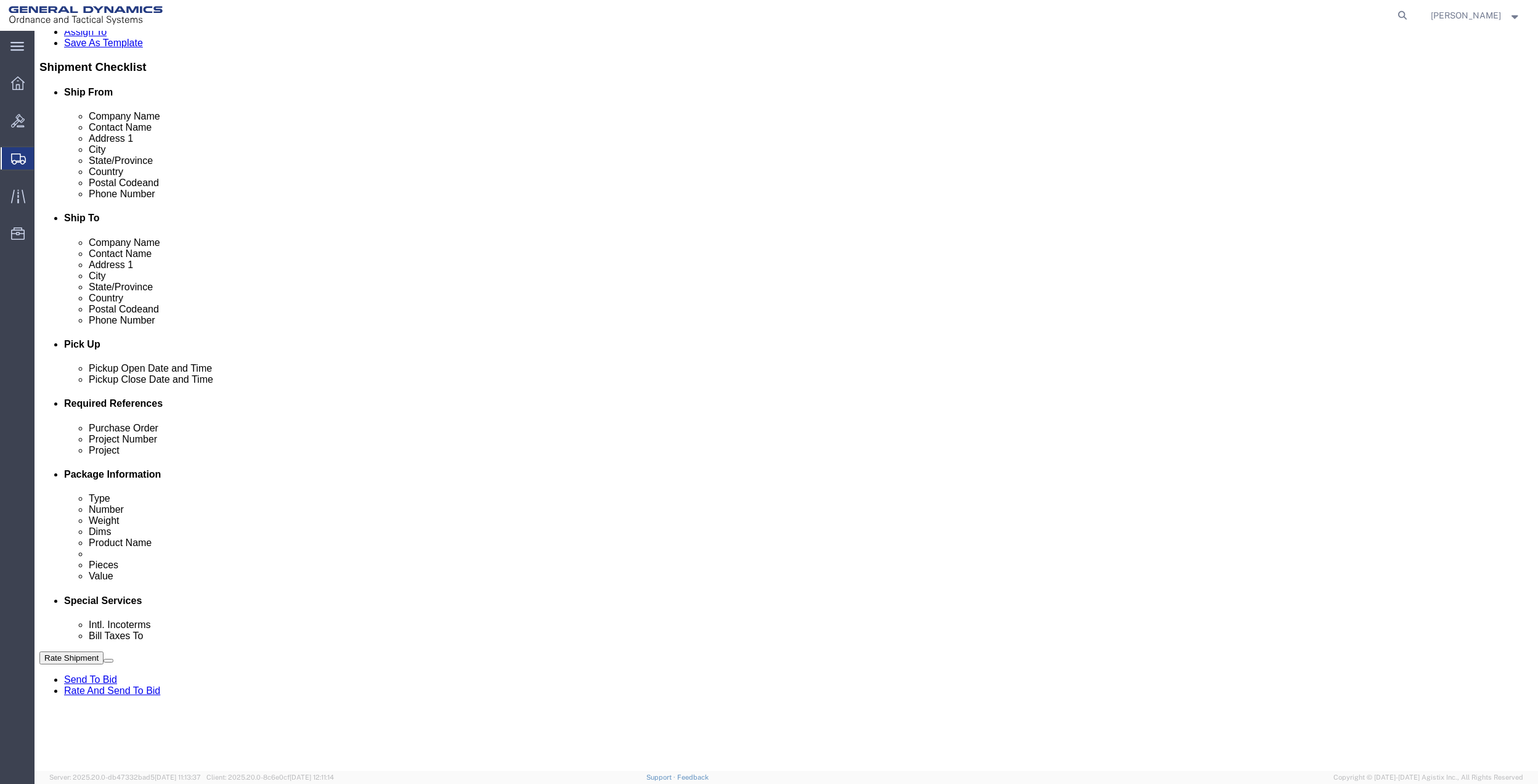
click input "General Dynamics OTS % Data2Logistics"
click p "- GEDOTS %DATA 2 LOGISTICS - (GEDOTS %DATA 2 LOGISTICS) [GEOGRAPHIC_DATA][PERSO…"
type input "GEDOTS %DATA 2 LOGISTICS"
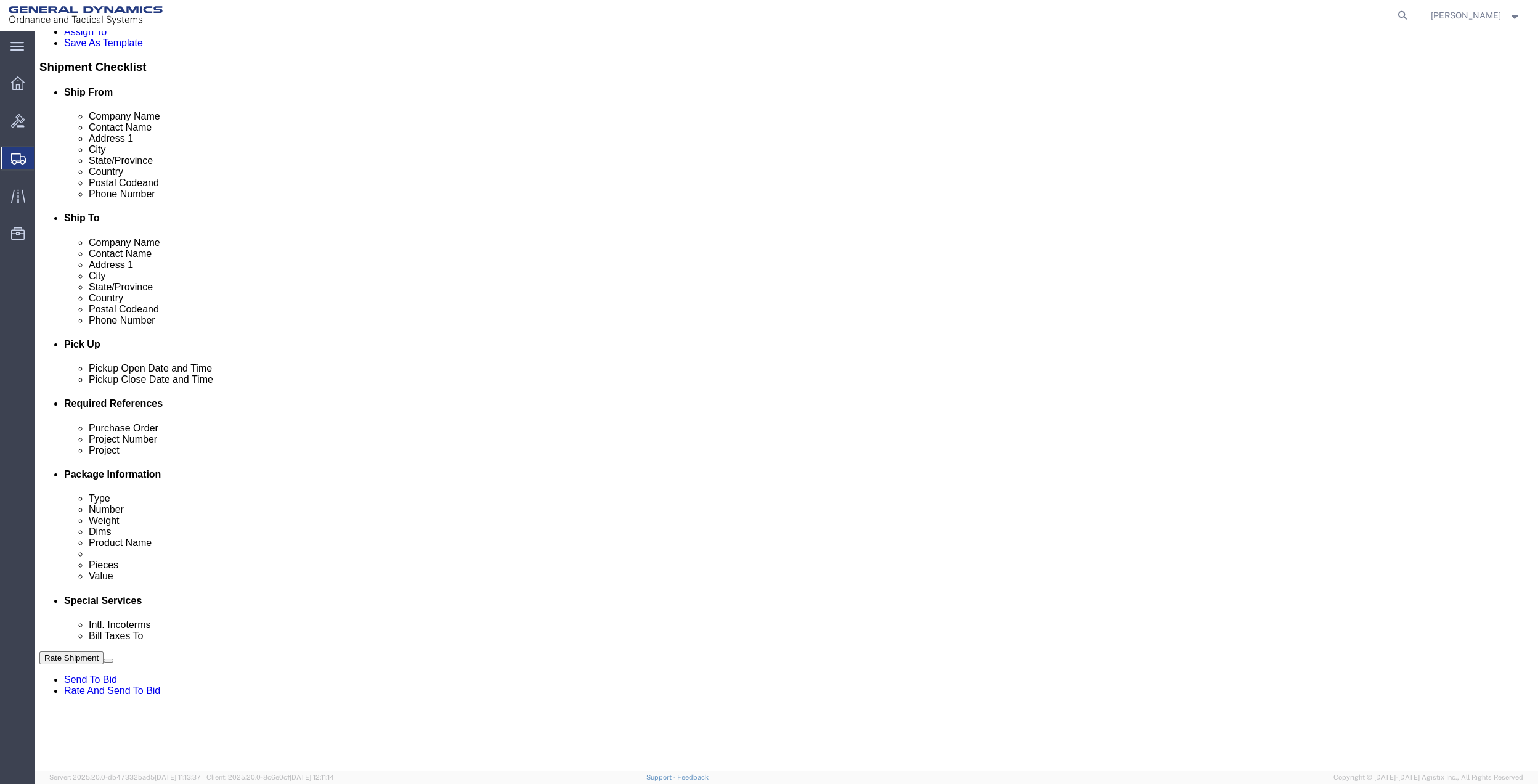
type input "PO BOX 61050"
type input "GEDOTS %DATA 2 LOGISTICS"
type input "FORT [PERSON_NAME]"
type input "33906"
select select "FL"
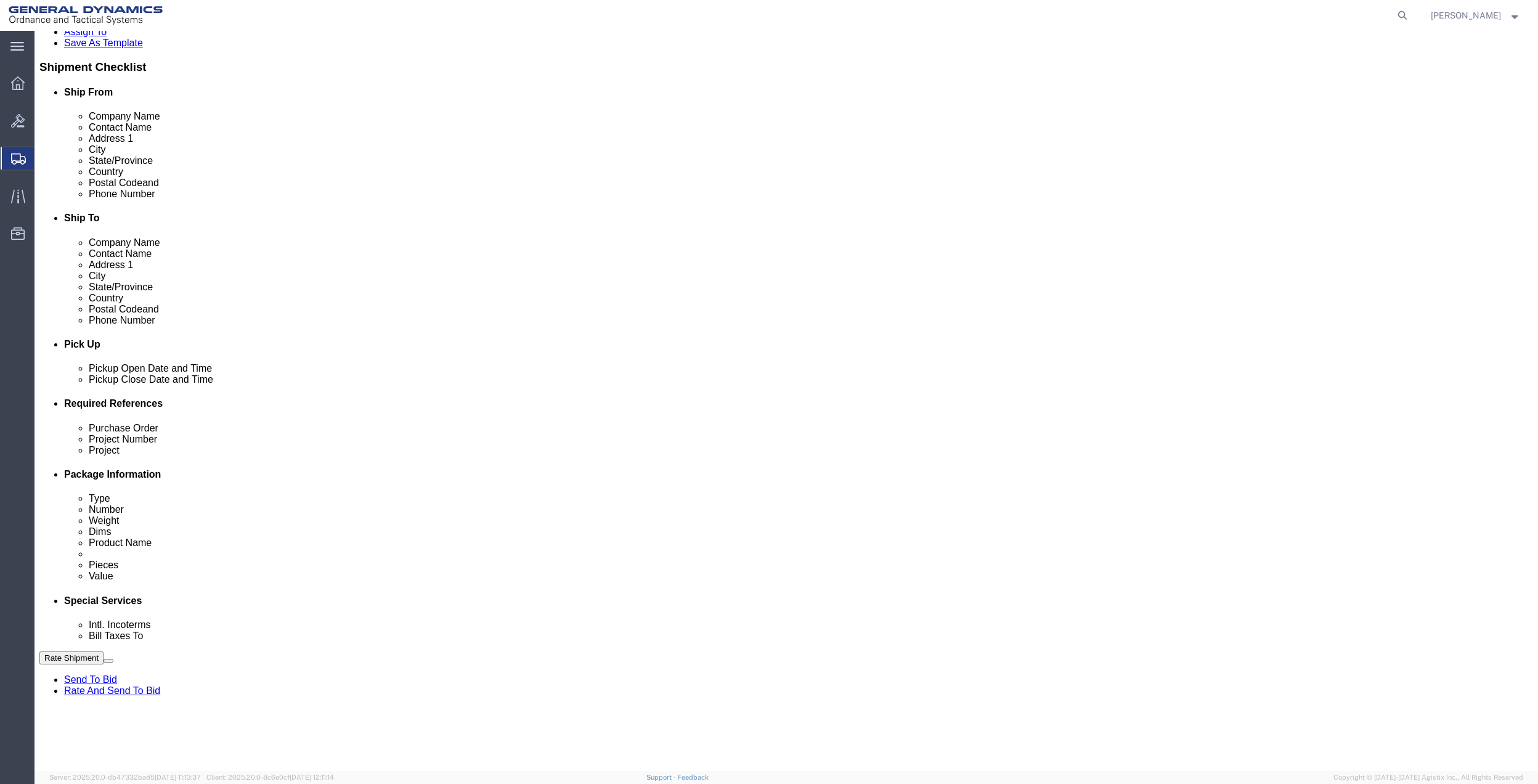
type input "GEDOTS %DATA 2 LOGISTICS"
click button "Rate Shipment"
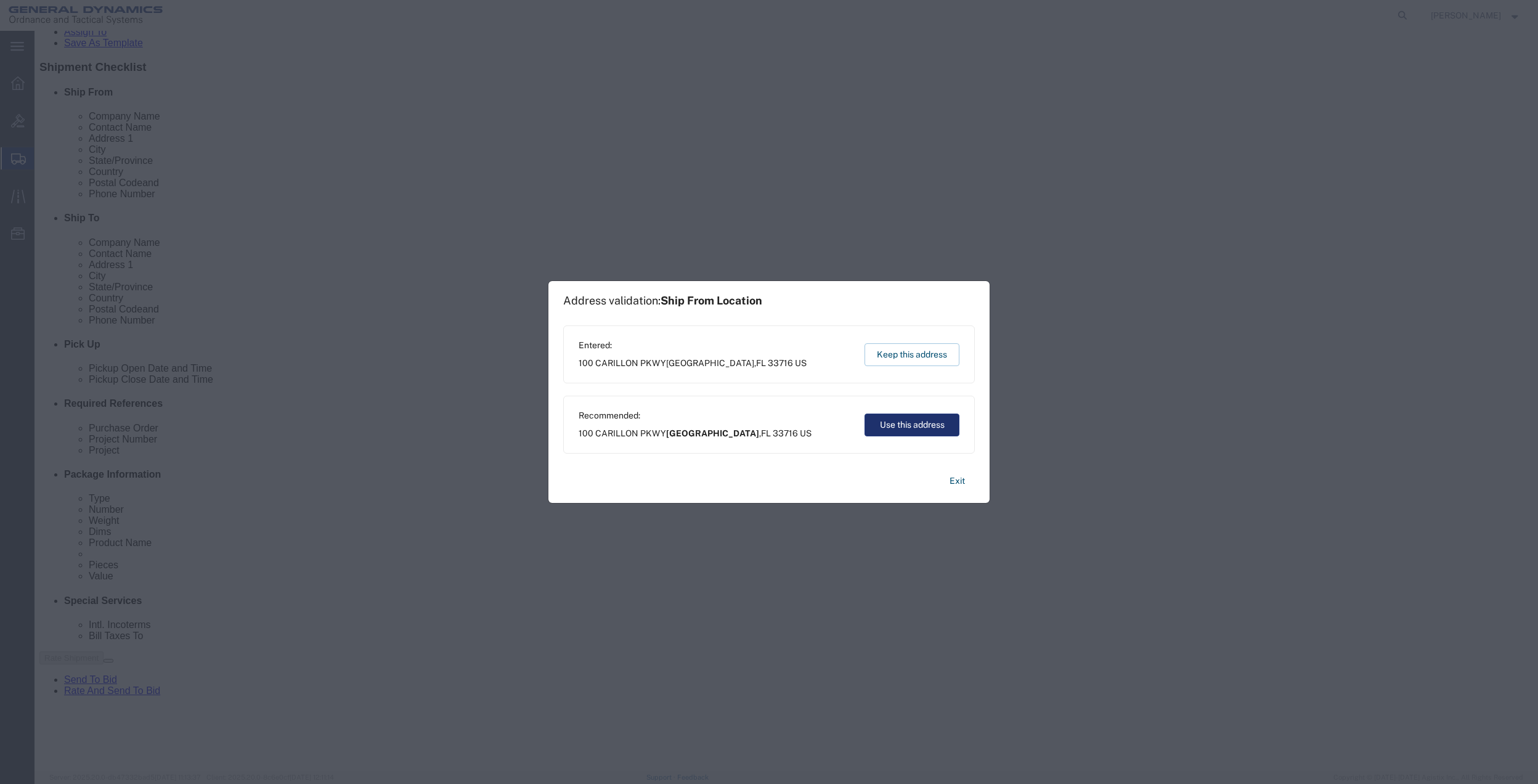
click at [929, 420] on button "Use this address" at bounding box center [912, 425] width 95 height 22
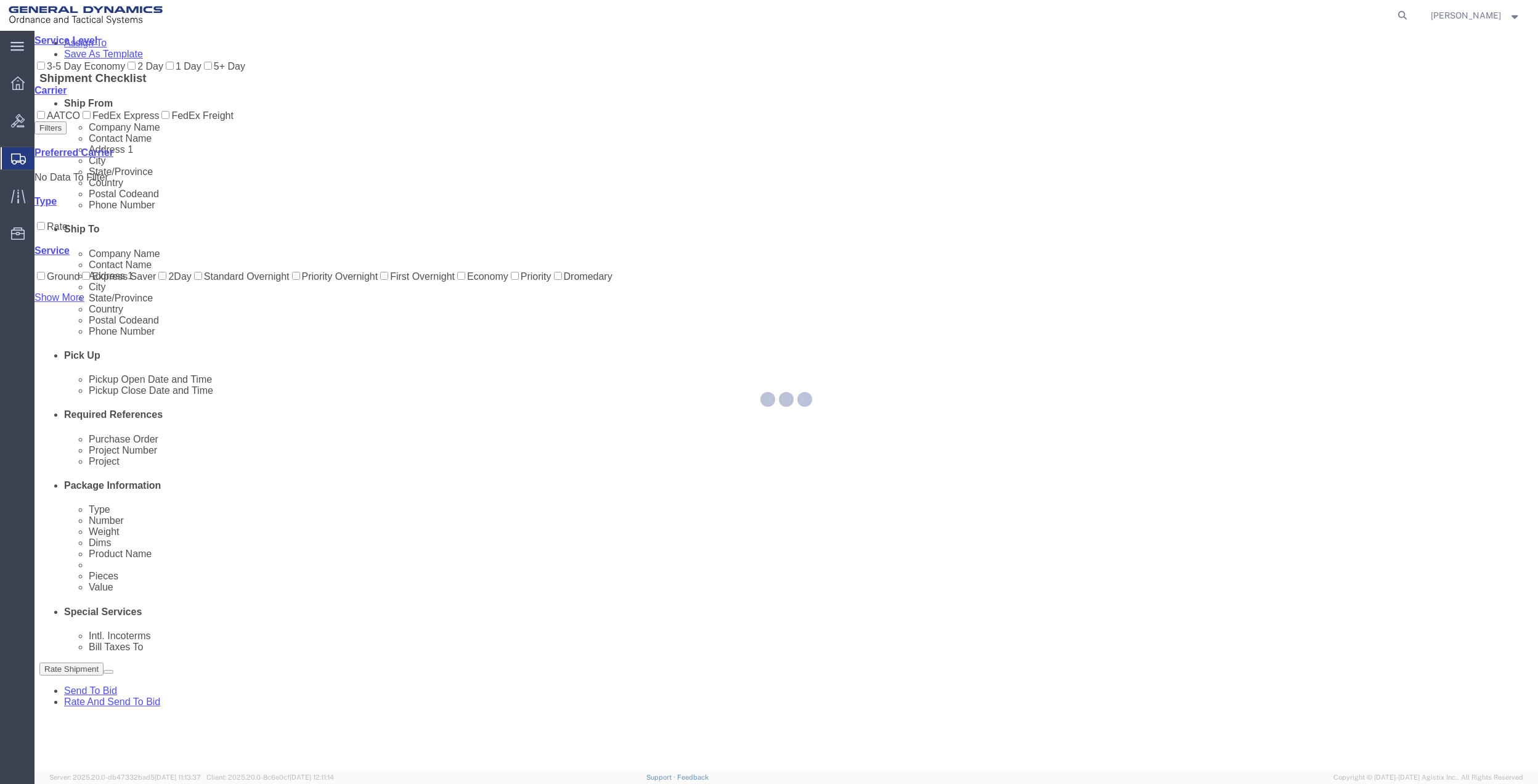
scroll to position [0, 0]
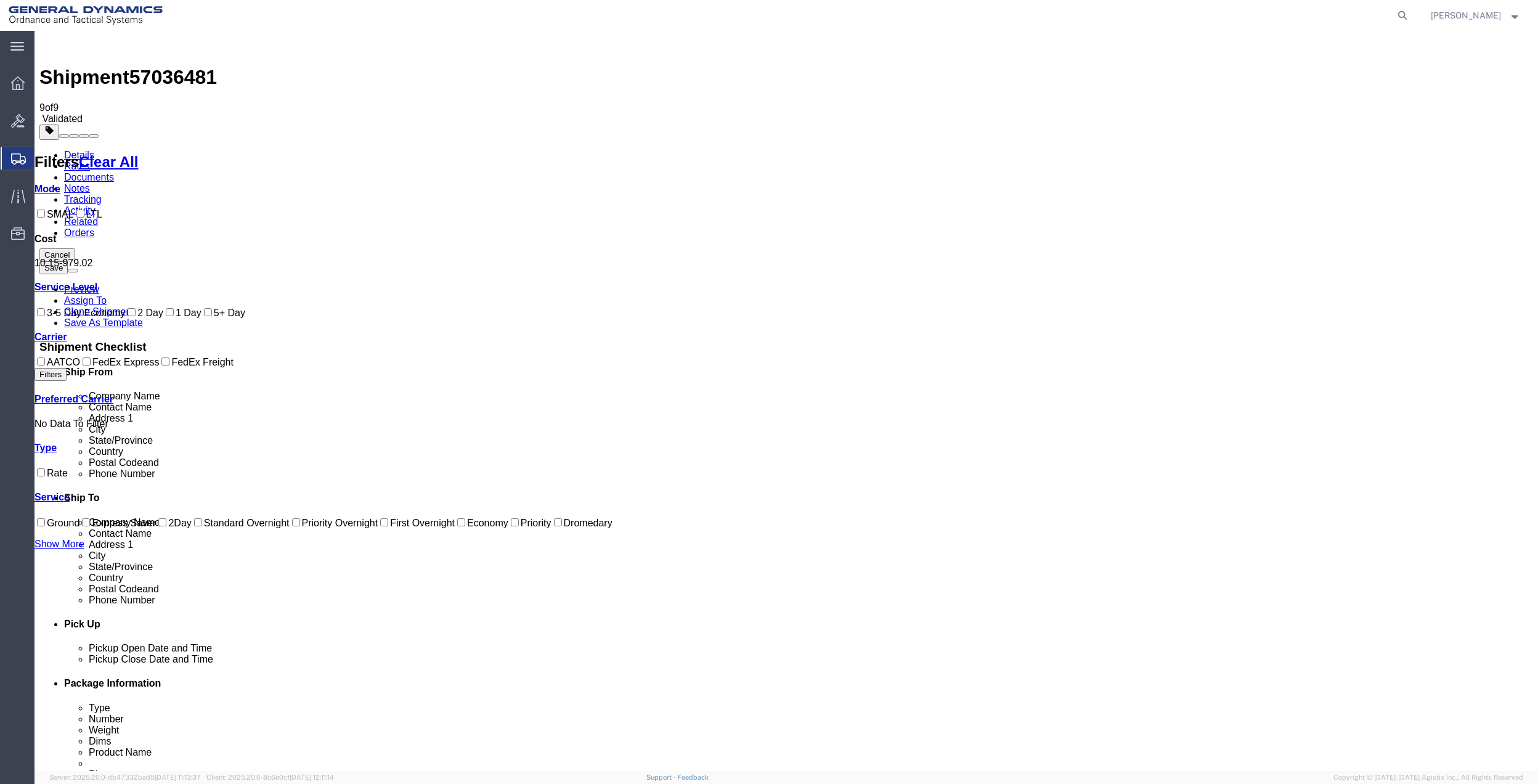
click at [75, 150] on link "Details" at bounding box center [78, 155] width 30 height 10
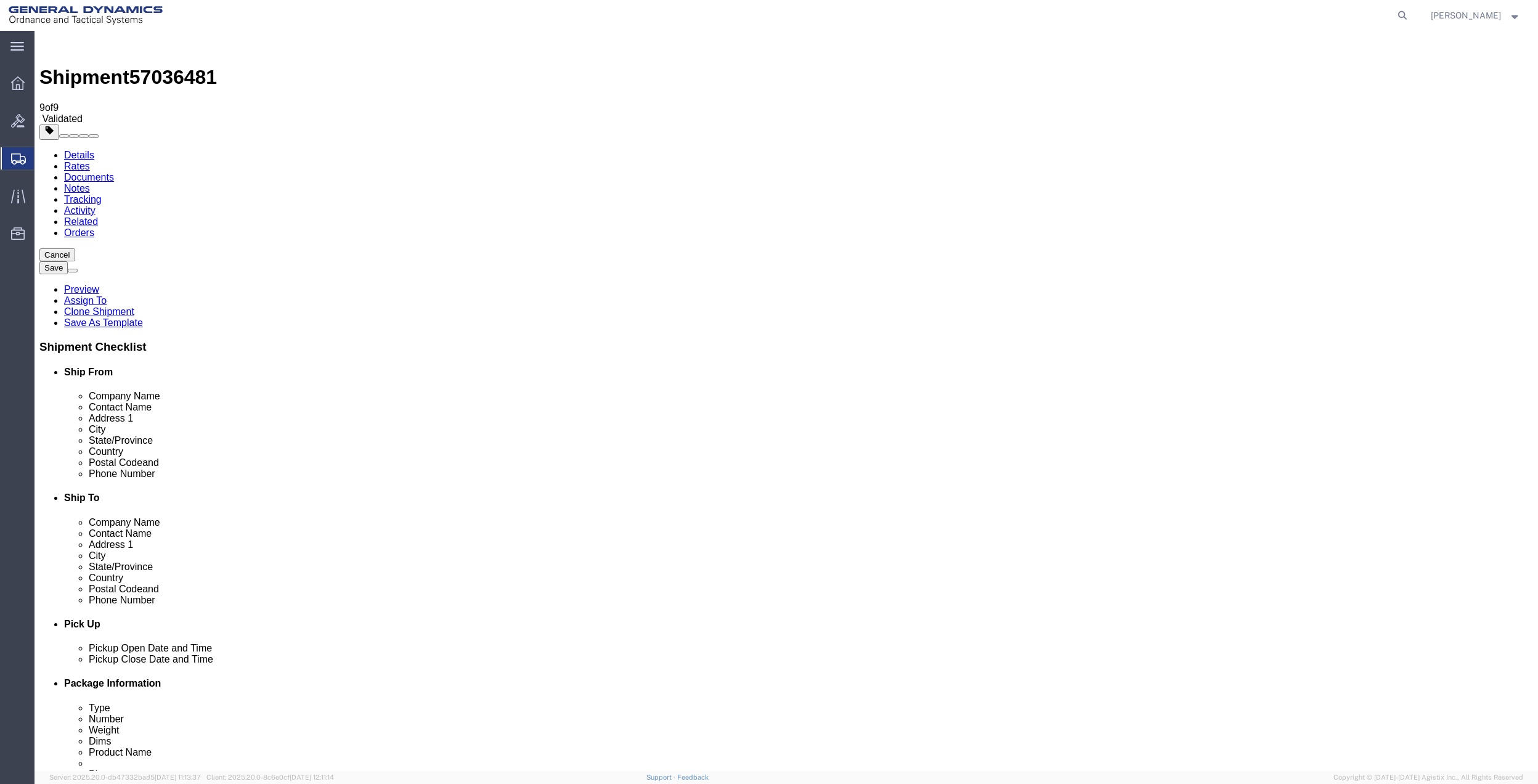
click link "Special Services"
drag, startPoint x: 28, startPoint y: 507, endPoint x: 181, endPoint y: 507, distance: 153.0
click label "Return Label Required"
click input "Return Label Required"
checkbox input "true"
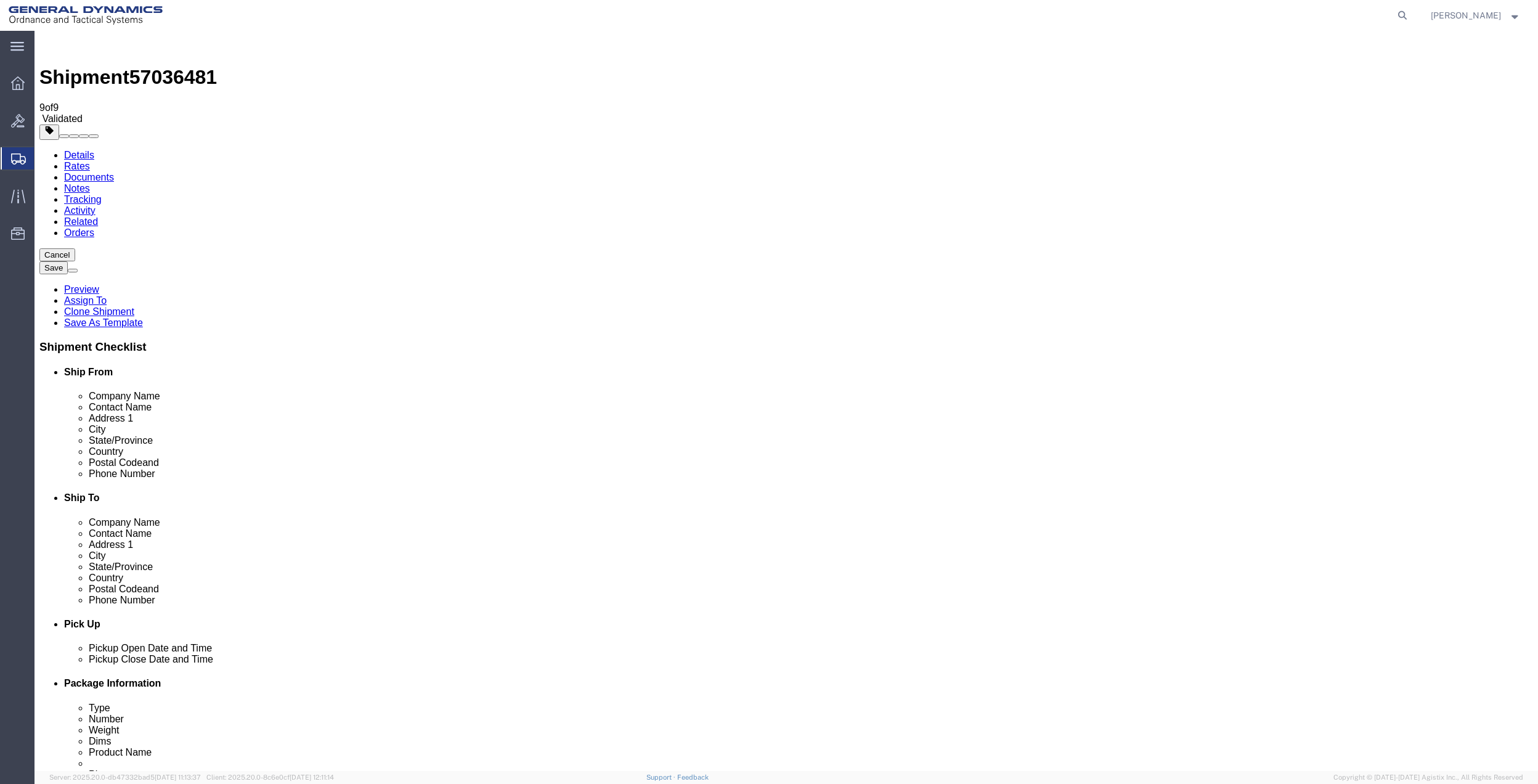
drag, startPoint x: 585, startPoint y: 606, endPoint x: 601, endPoint y: 598, distance: 17.9
select select "5"
select select "7"
click button "Rate Shipment"
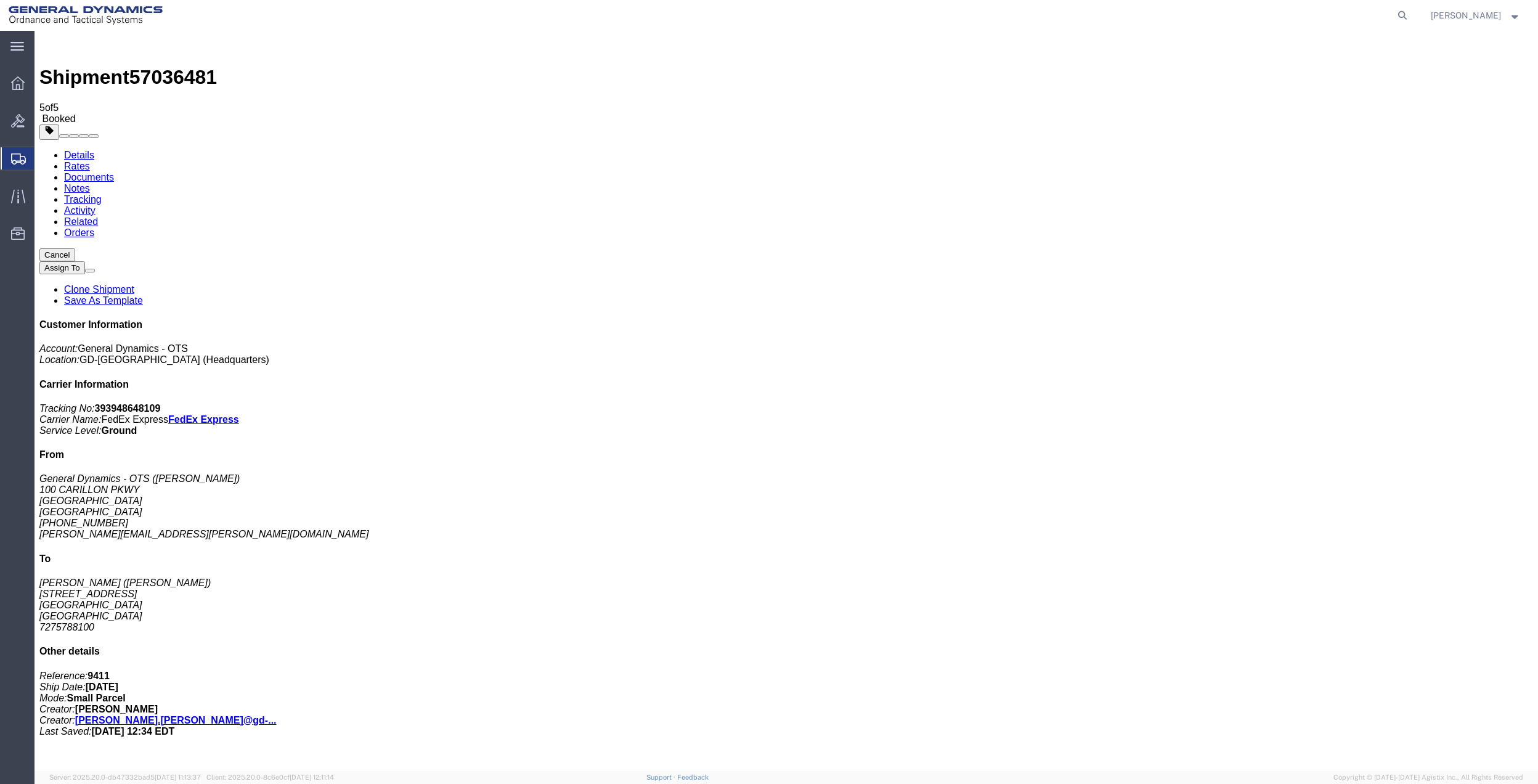
checkbox input "true"
checkbox input "false"
